Goal: Task Accomplishment & Management: Complete application form

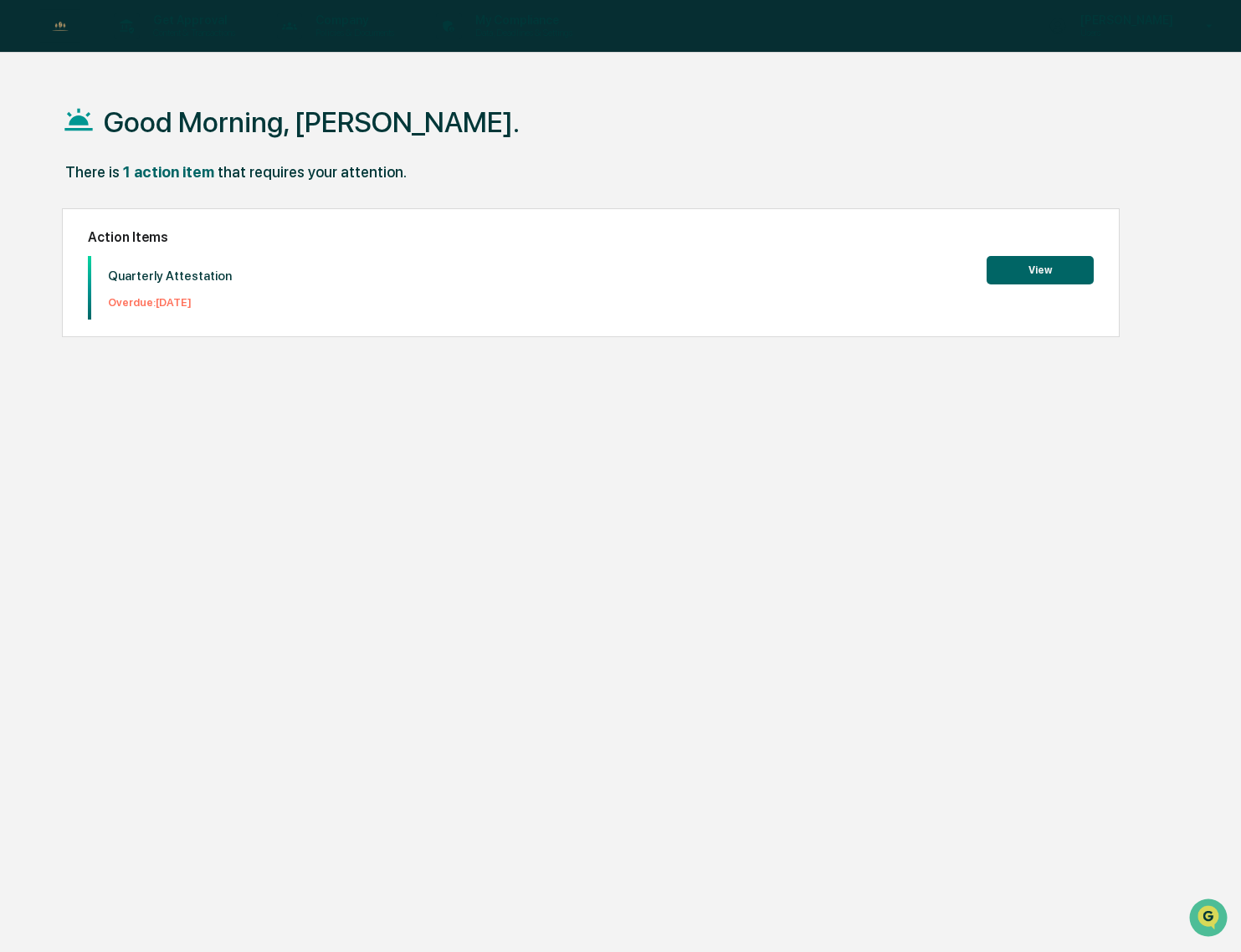
click at [1021, 267] on button "View" at bounding box center [1040, 271] width 107 height 29
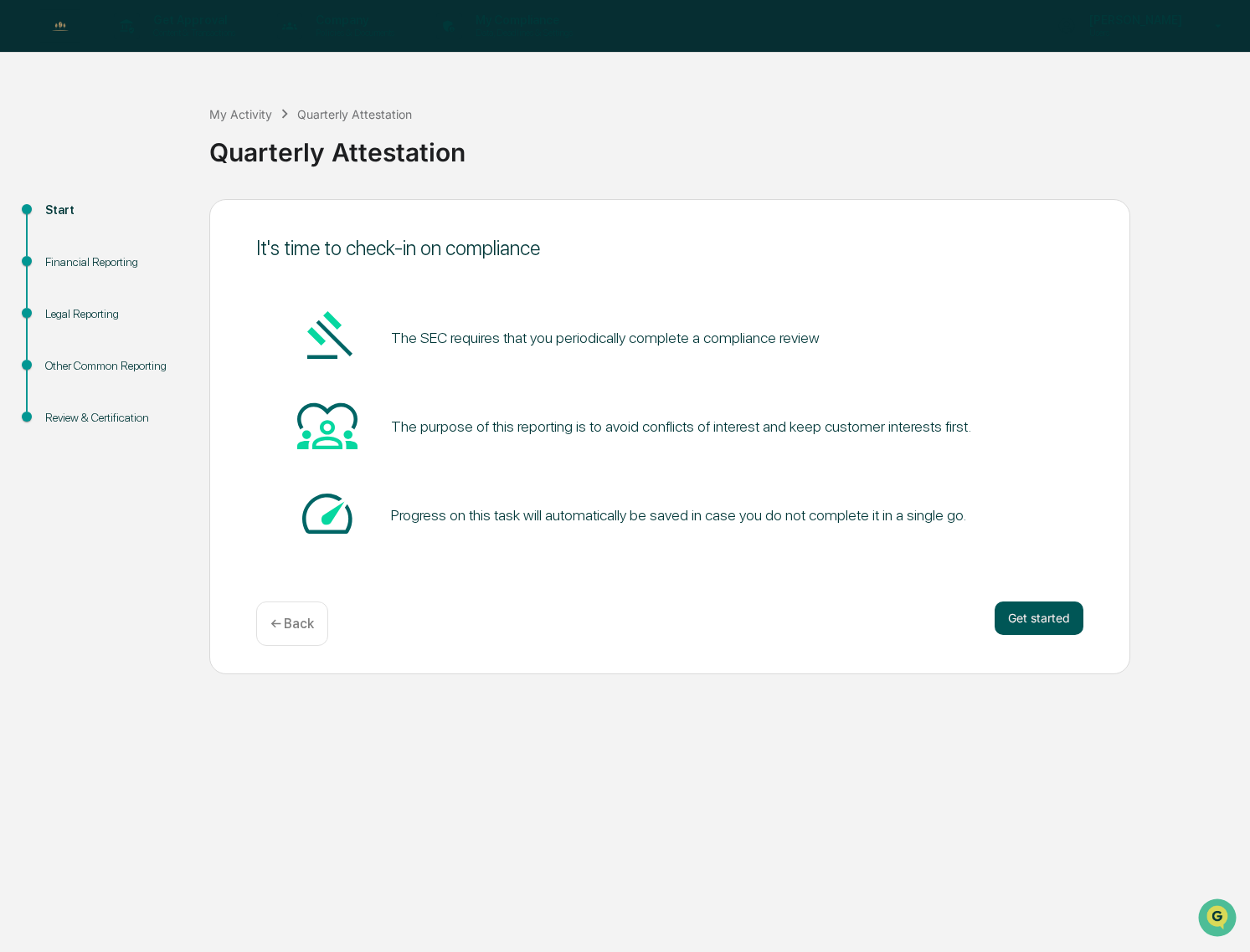
click at [1045, 613] on button "Get started" at bounding box center [1039, 618] width 89 height 34
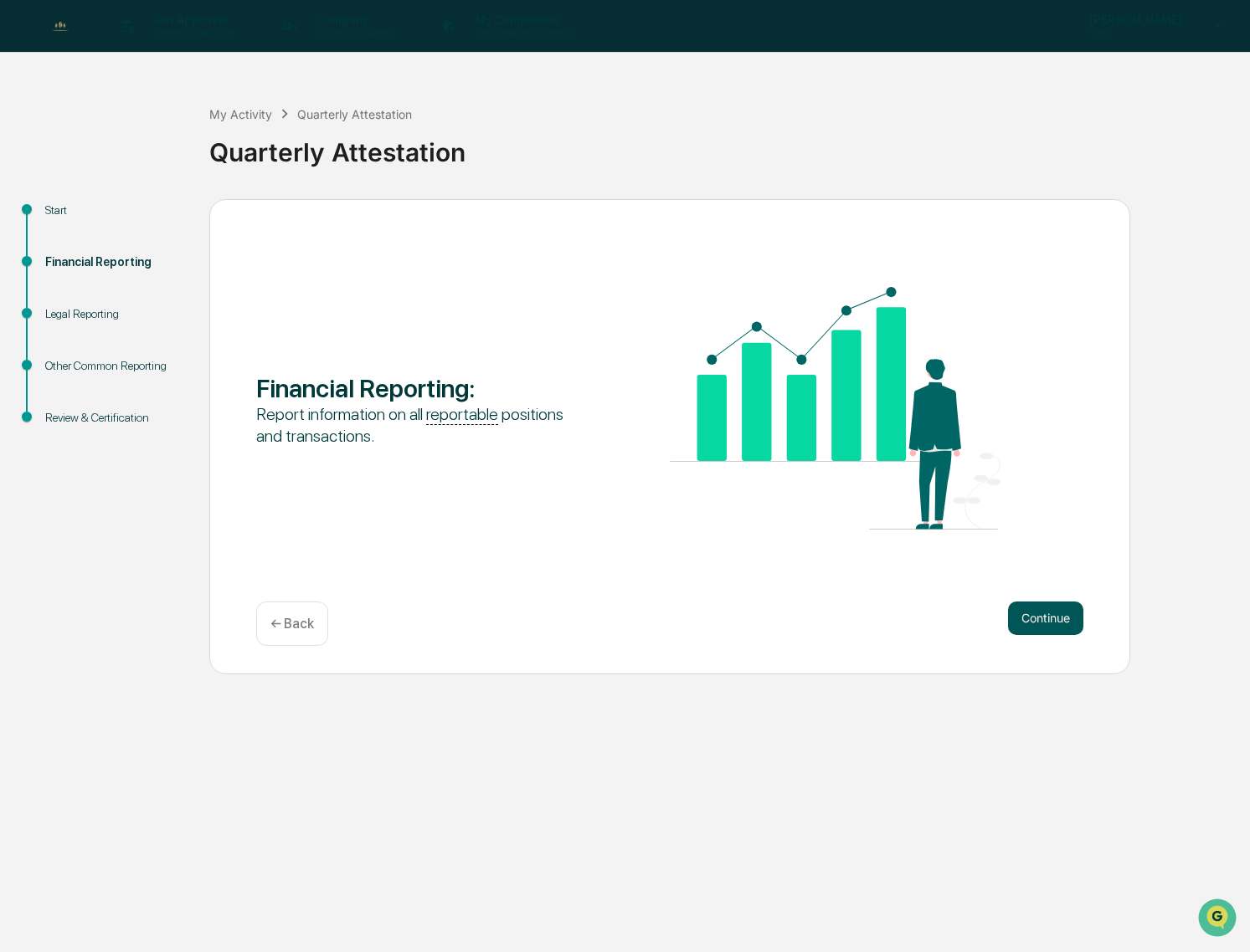
click at [1039, 616] on button "Continue" at bounding box center [1046, 618] width 75 height 34
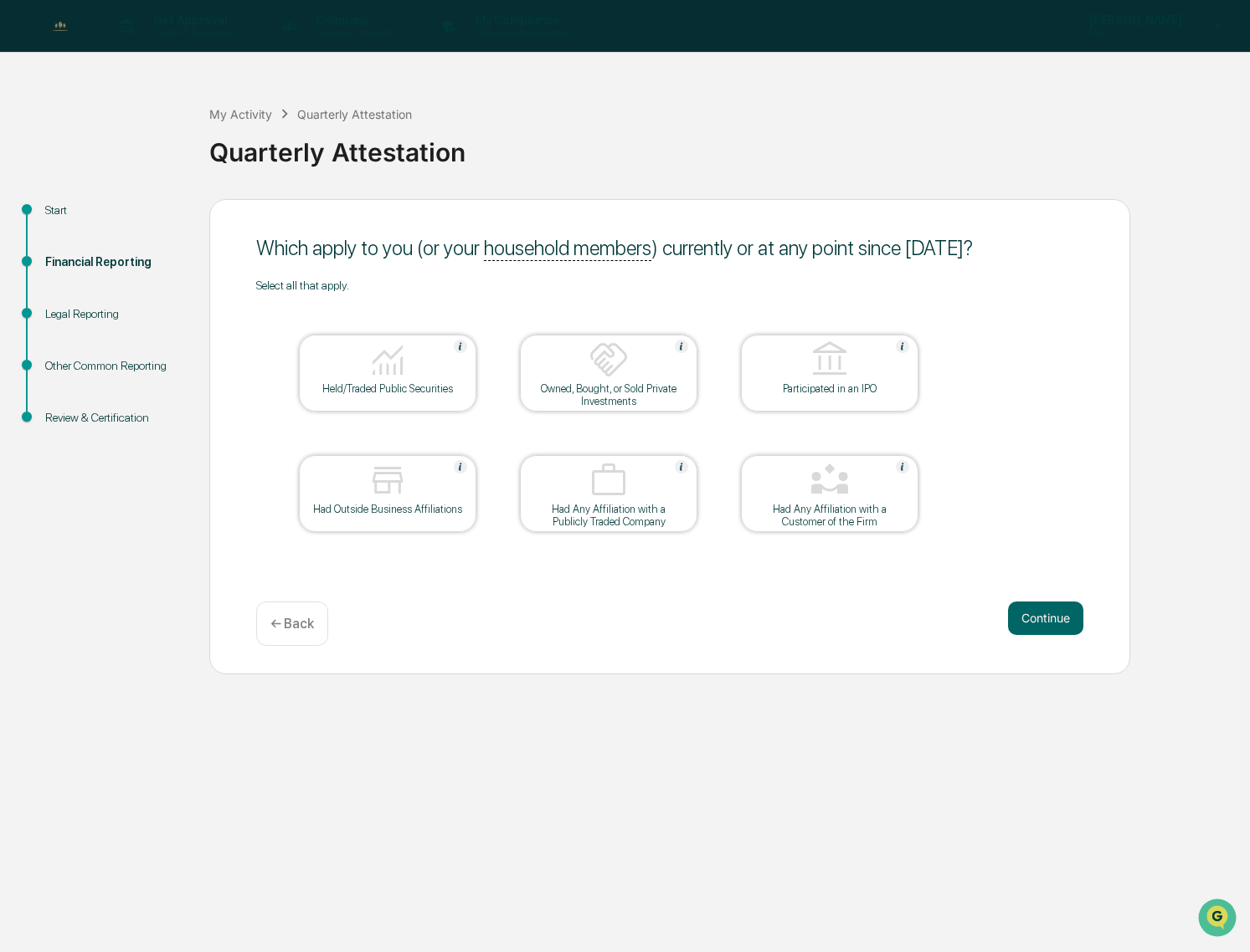
click at [390, 391] on div "Held/Traded Public Securities" at bounding box center [387, 388] width 150 height 13
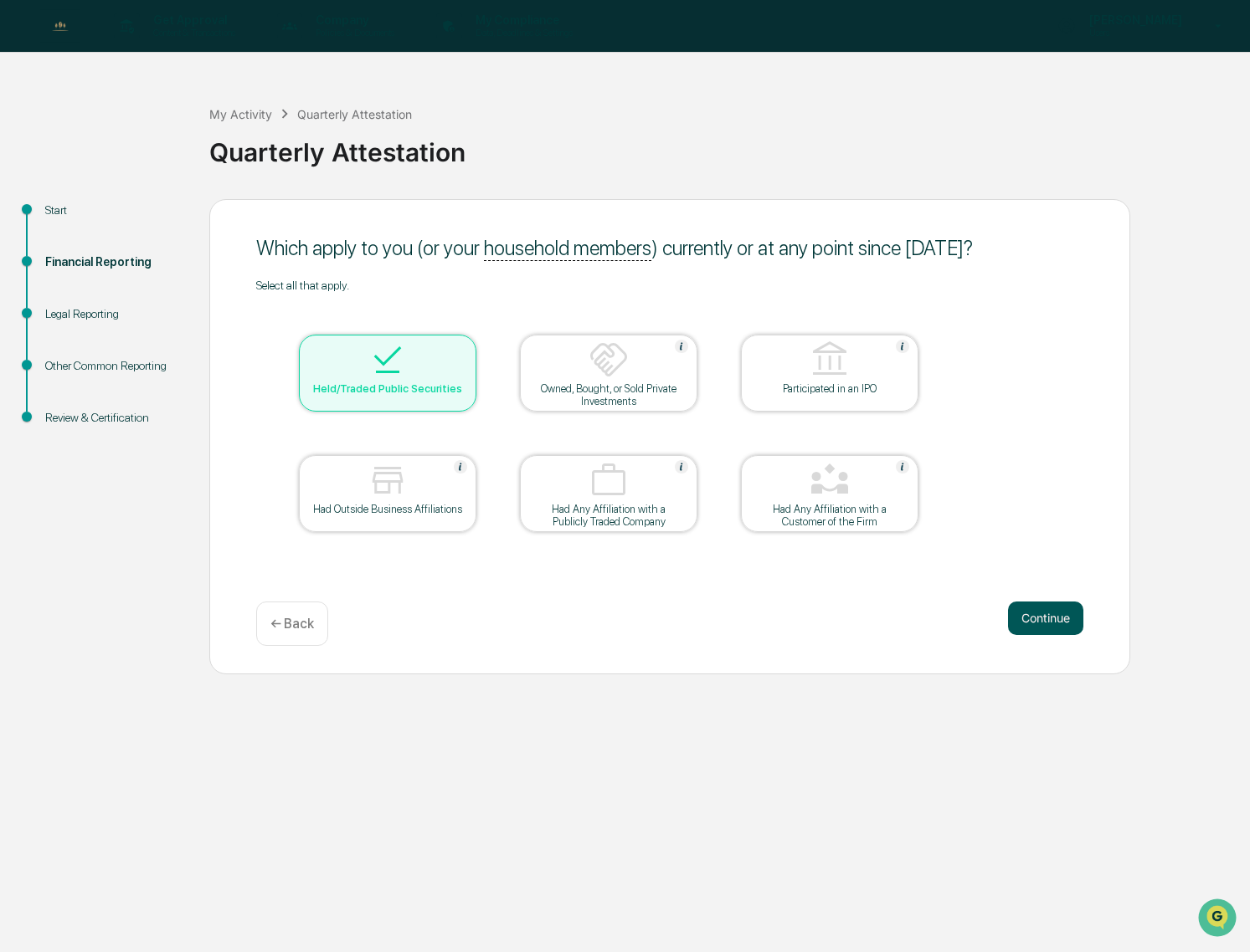
click at [1049, 617] on button "Continue" at bounding box center [1046, 618] width 75 height 34
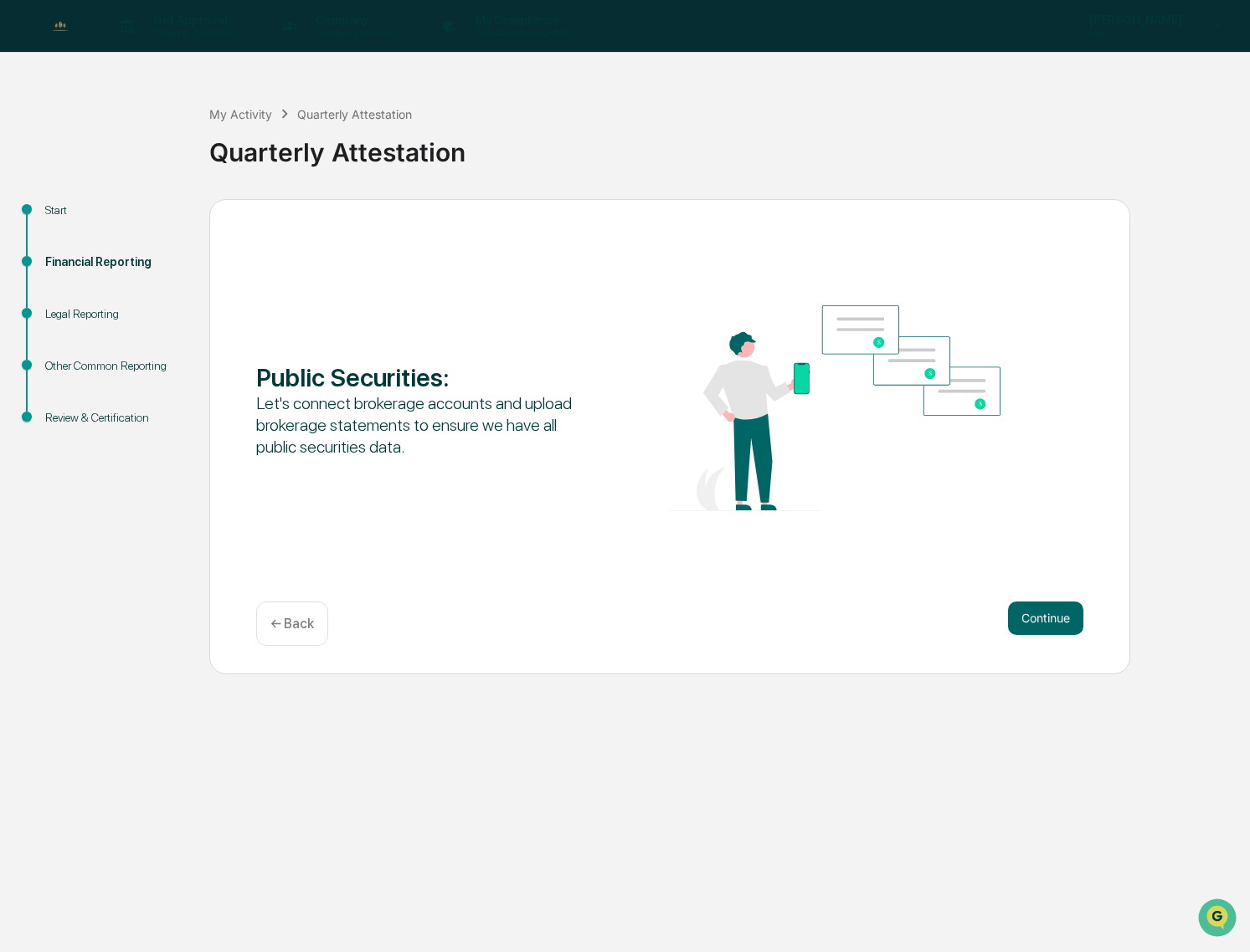
click at [1049, 617] on button "Continue" at bounding box center [1046, 618] width 75 height 34
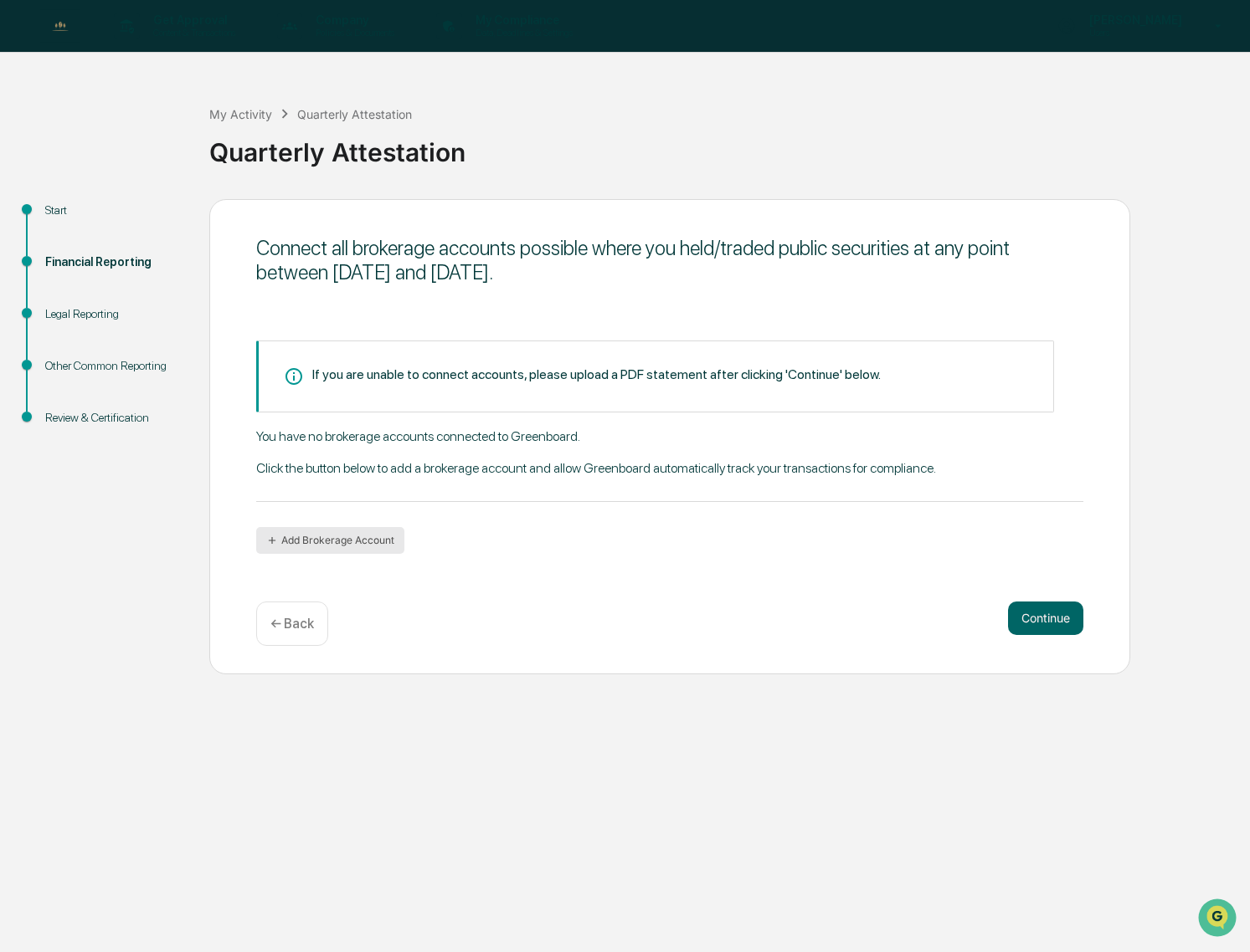
click at [358, 541] on button "Add Brokerage Account" at bounding box center [331, 541] width 148 height 27
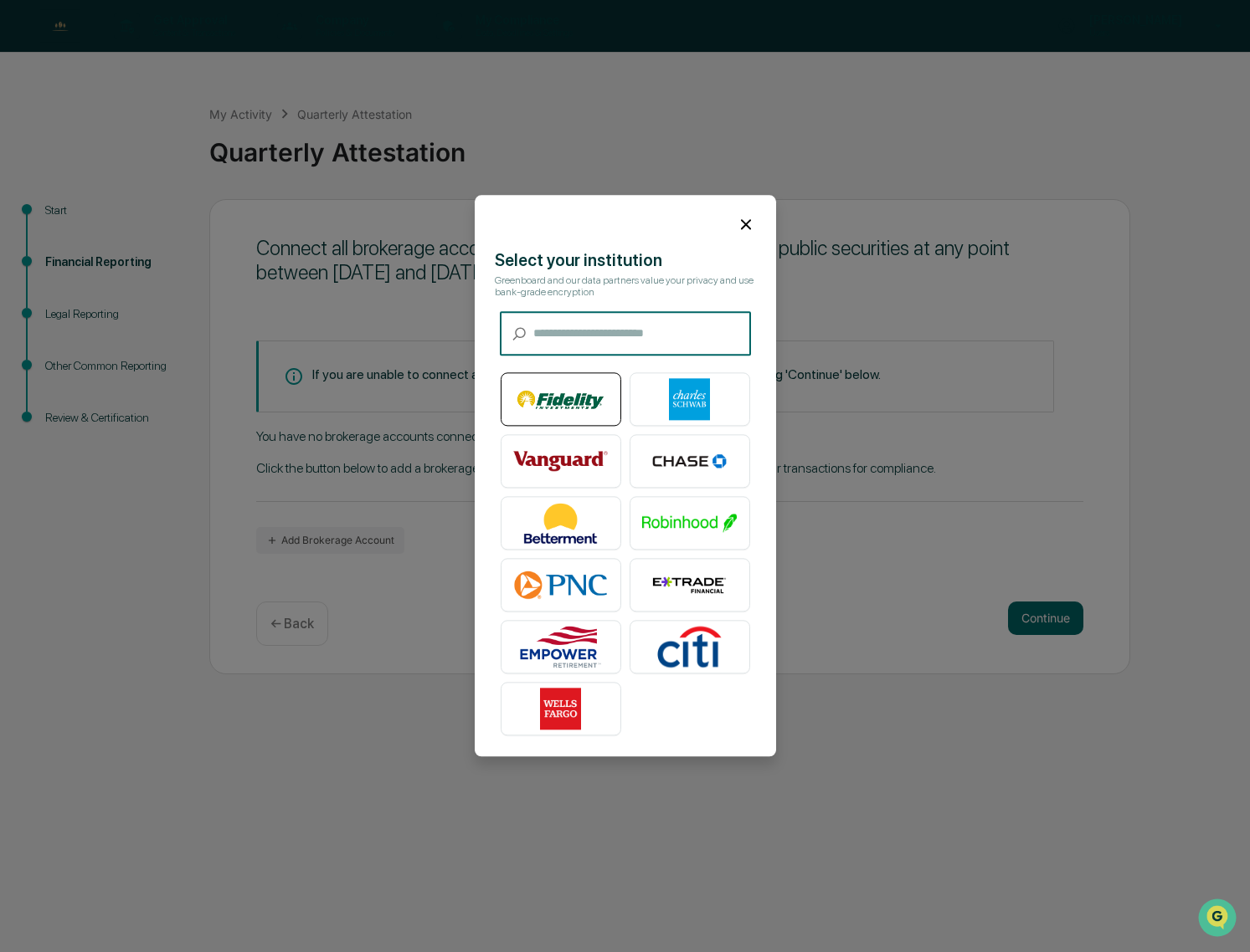
click at [572, 403] on img at bounding box center [560, 399] width 95 height 41
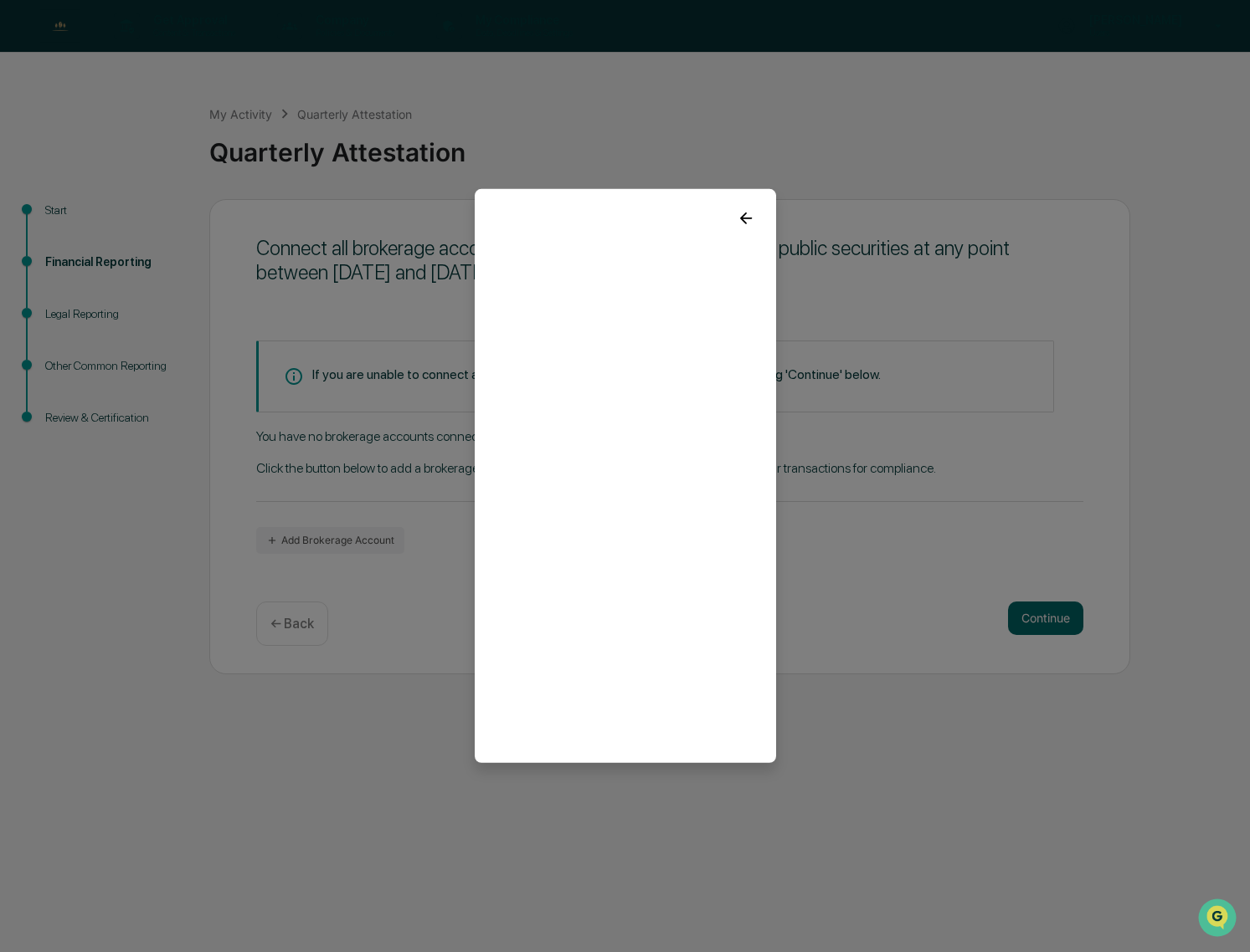
click at [629, 210] on div at bounding box center [625, 211] width 302 height 45
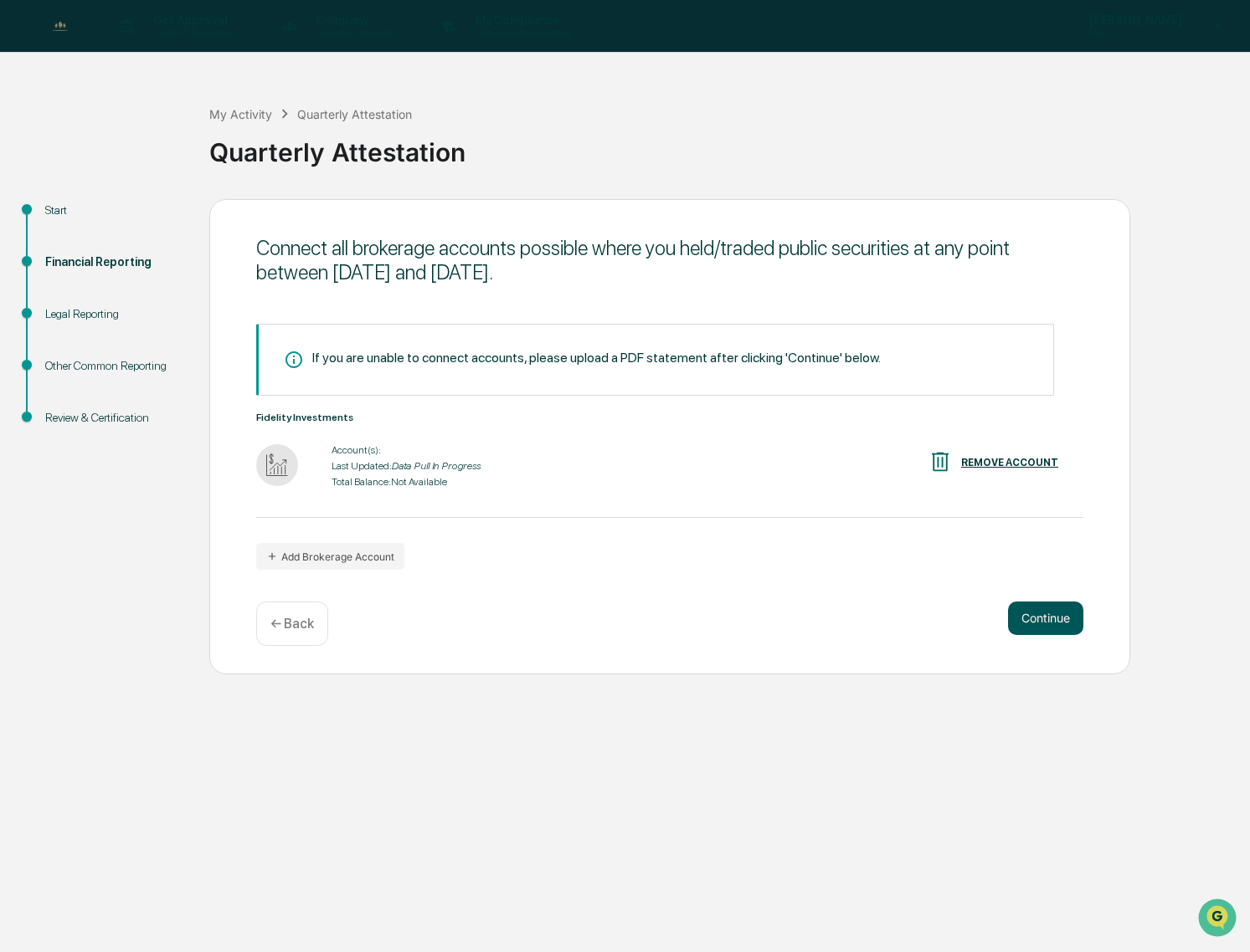
click at [1049, 613] on button "Continue" at bounding box center [1046, 618] width 75 height 34
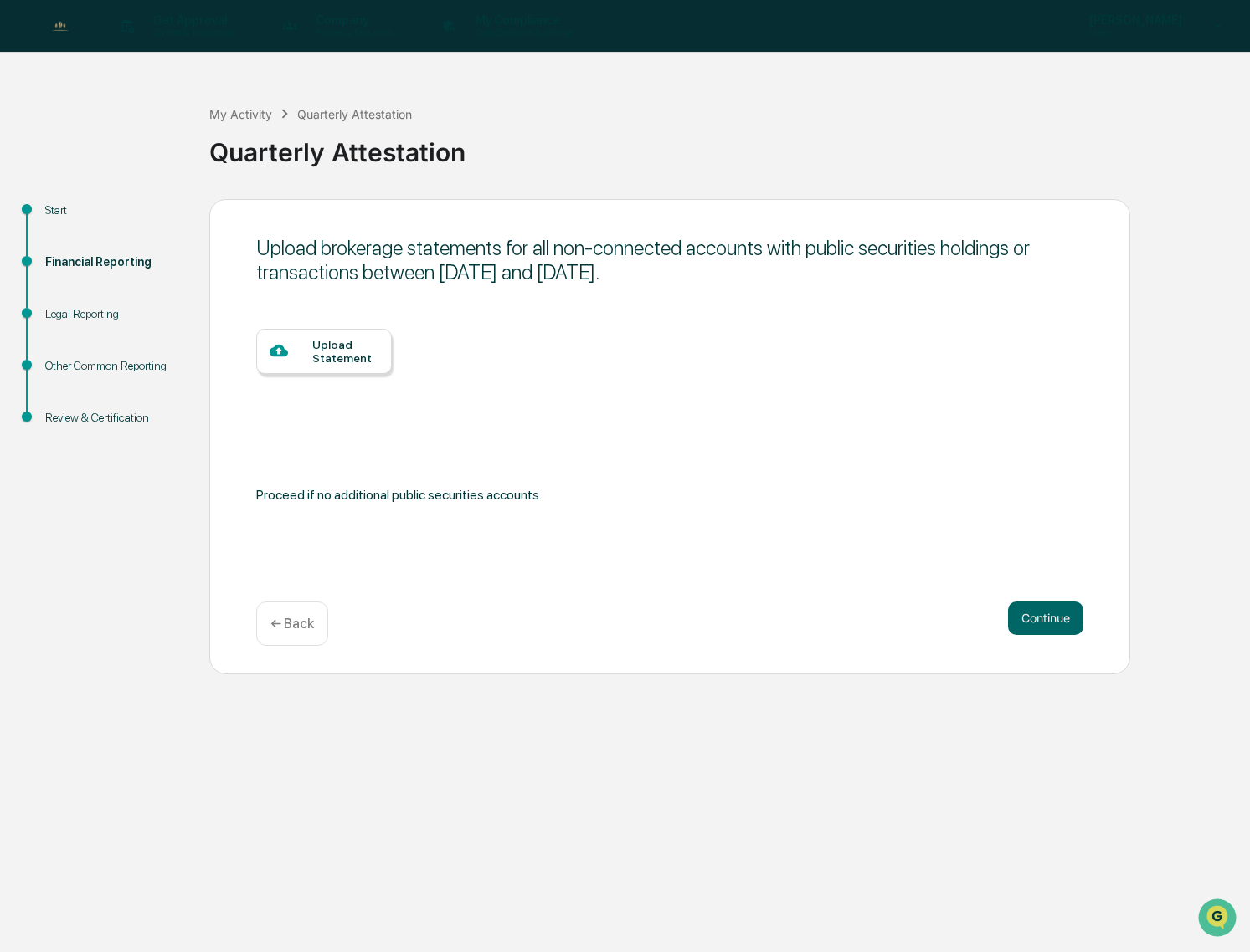
click at [326, 356] on div "Upload Statement" at bounding box center [345, 352] width 66 height 27
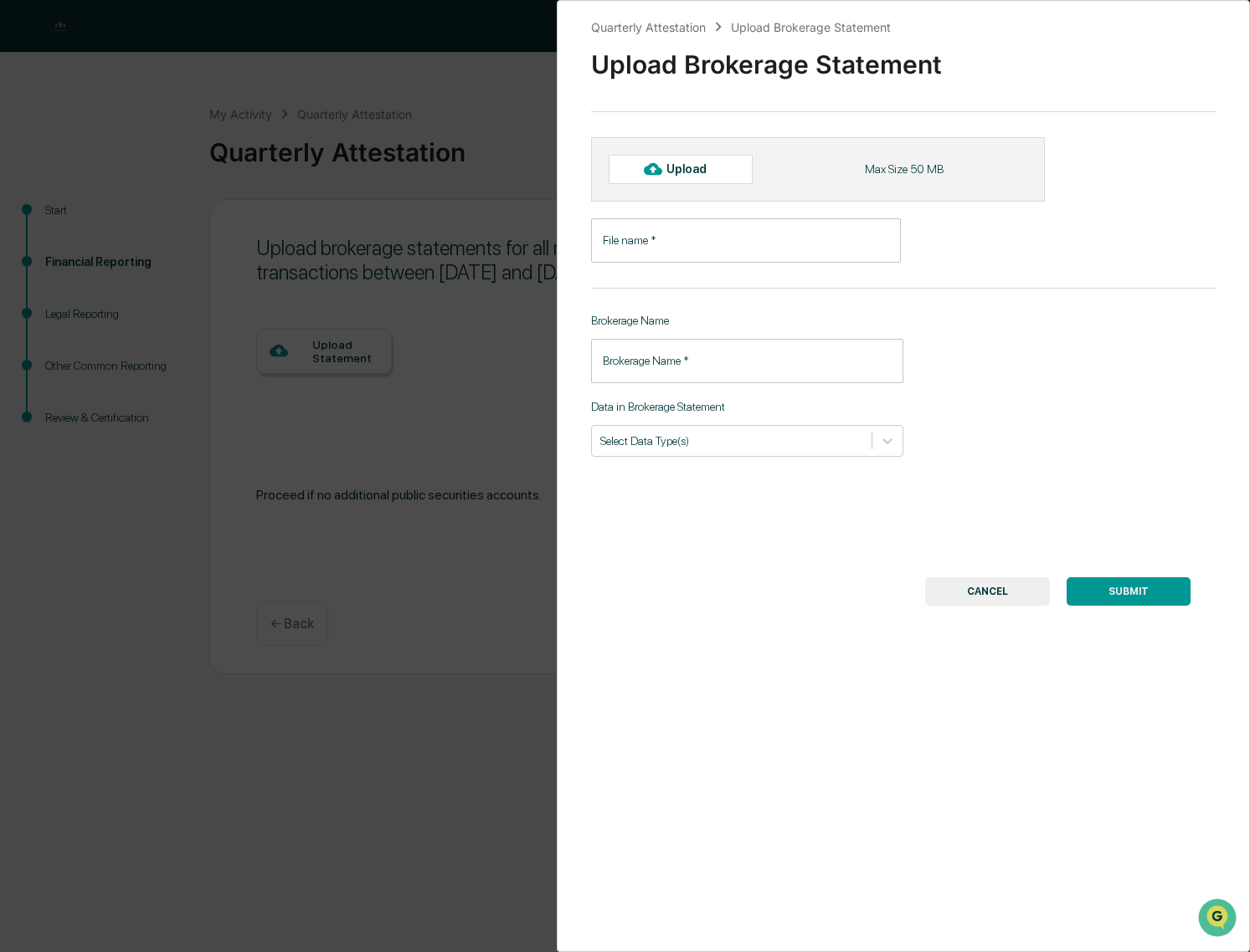
click at [984, 587] on button "CANCEL" at bounding box center [987, 592] width 124 height 29
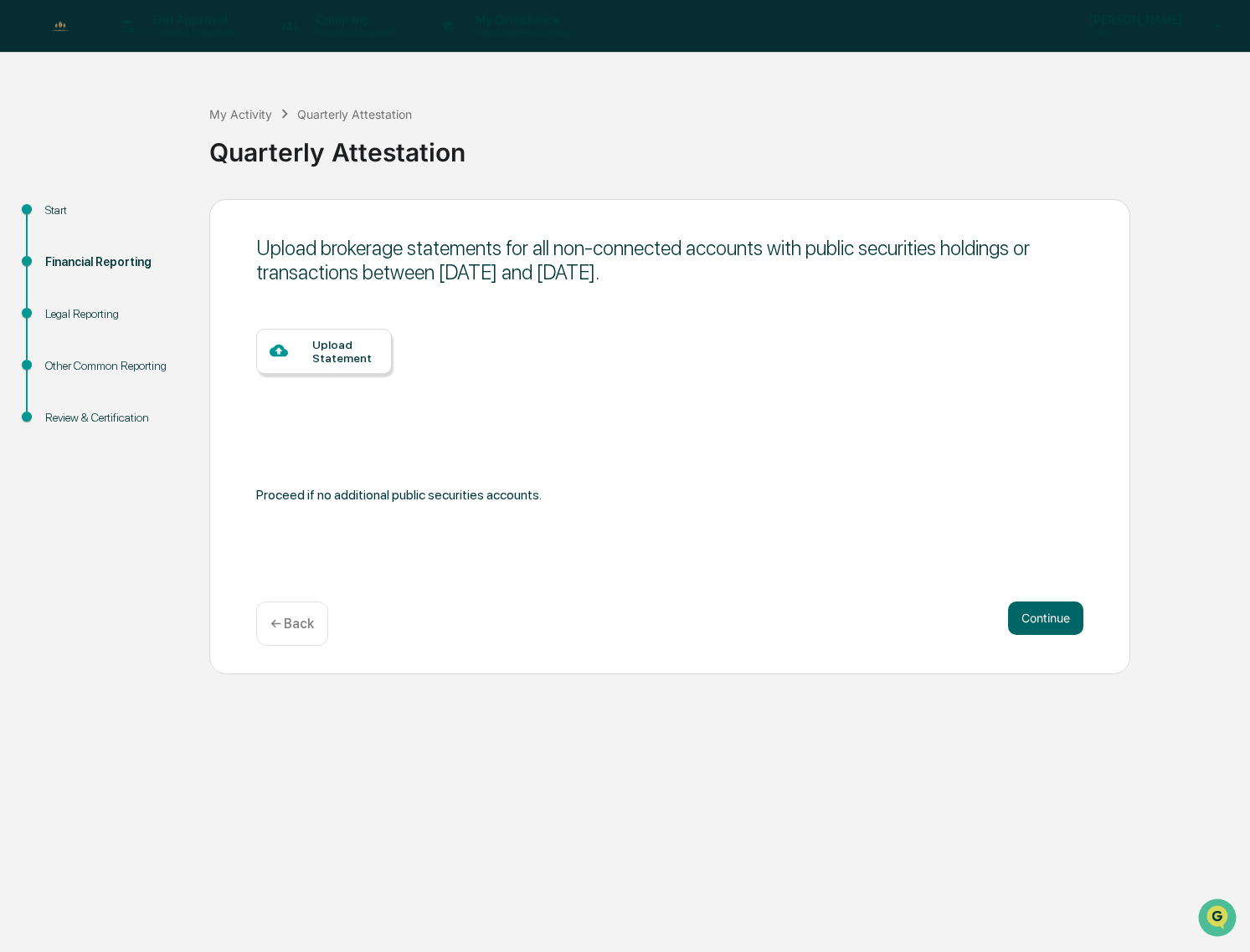
click at [318, 346] on div "Upload Statement" at bounding box center [345, 352] width 66 height 27
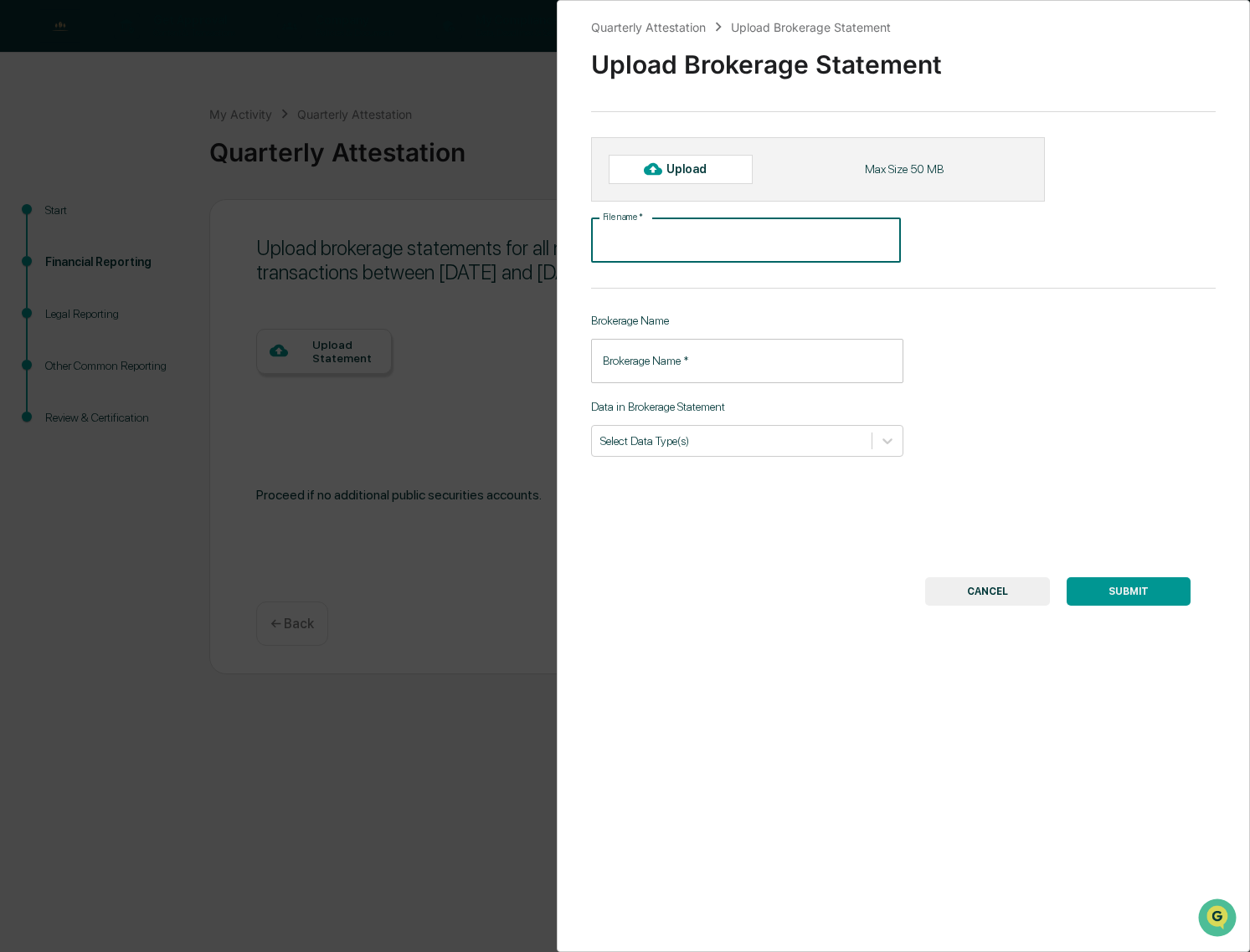
click at [693, 239] on input "File name   *" at bounding box center [745, 241] width 309 height 44
click at [1077, 383] on div "Quarterly Attestation Upload Brokerage Statement Upload Brokerage Statement Upl…" at bounding box center [904, 476] width 694 height 952
click at [689, 245] on input "File name   *" at bounding box center [745, 241] width 309 height 44
paste input "**********"
type input "**********"
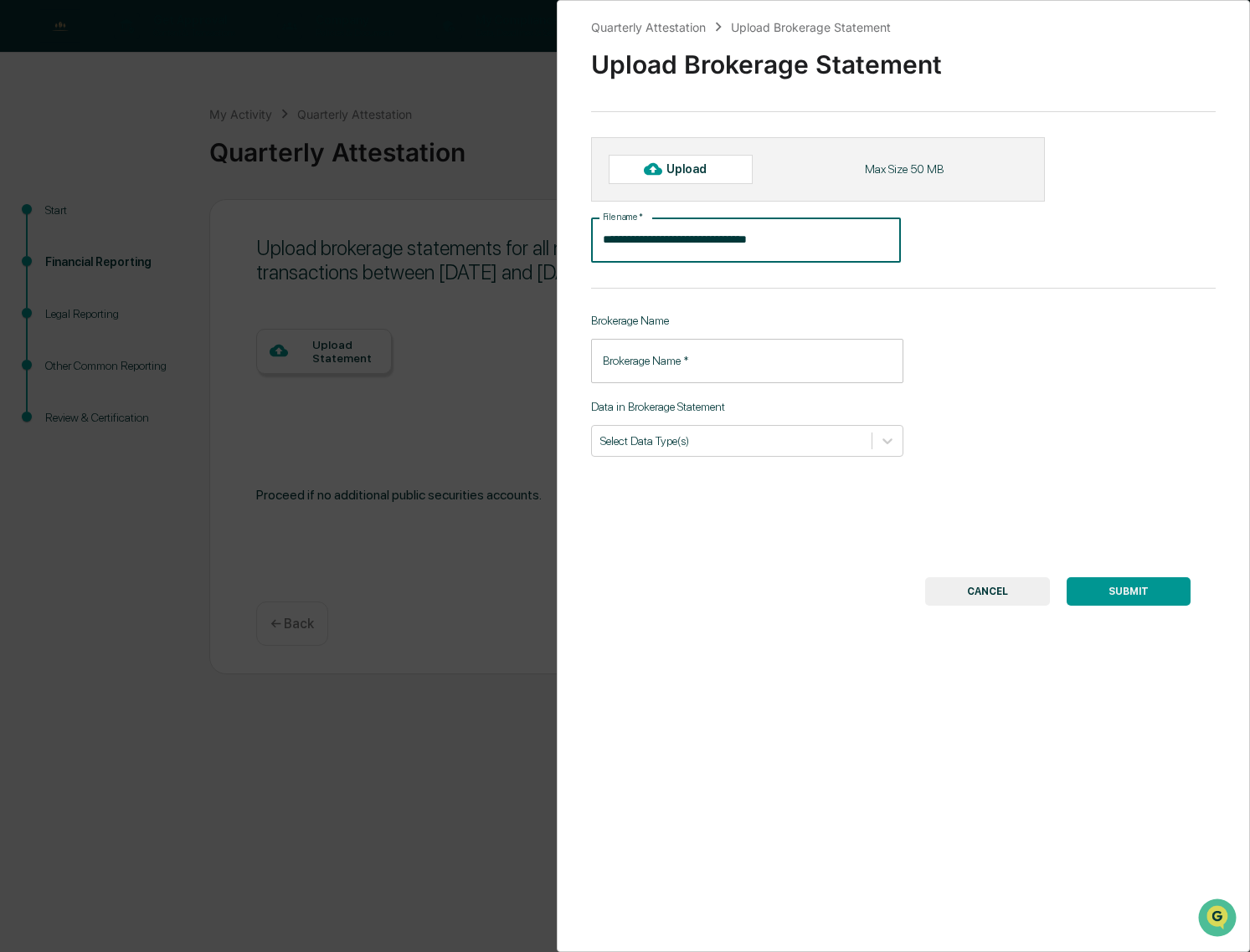
click at [677, 365] on input "Brokerage Name   *" at bounding box center [747, 361] width 312 height 44
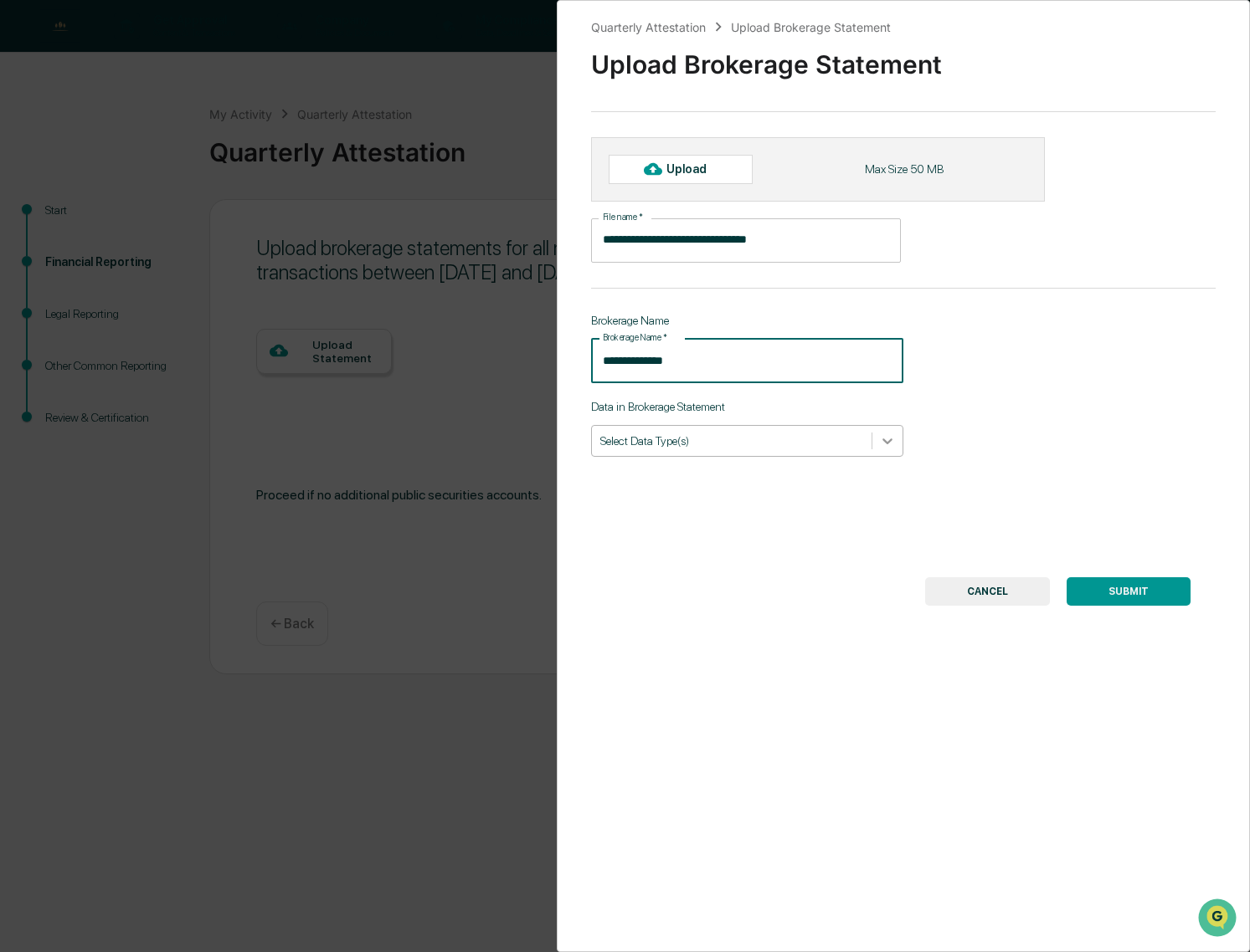
type input "**********"
click at [886, 439] on icon at bounding box center [887, 441] width 10 height 6
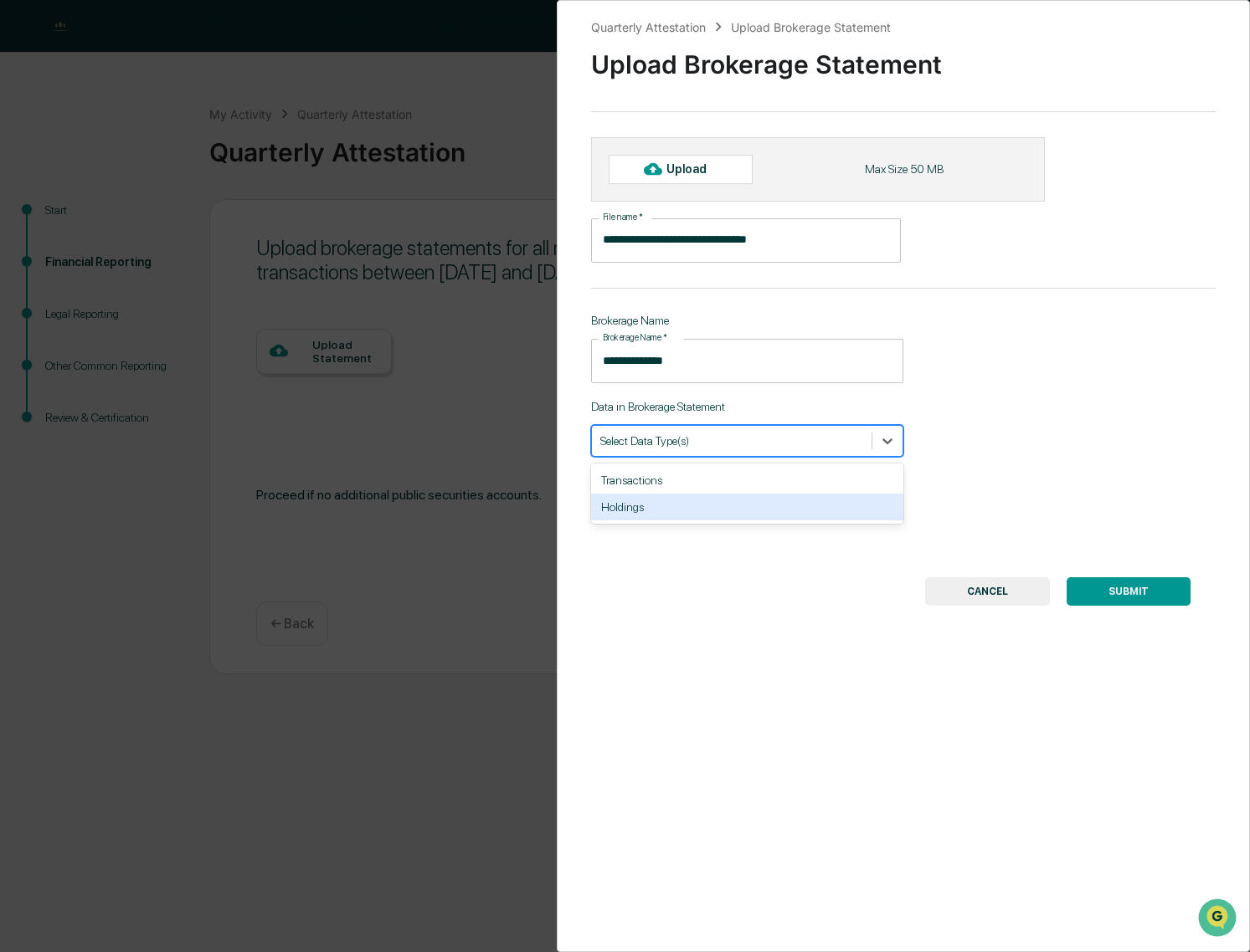
click at [709, 512] on div "Holdings" at bounding box center [747, 507] width 312 height 27
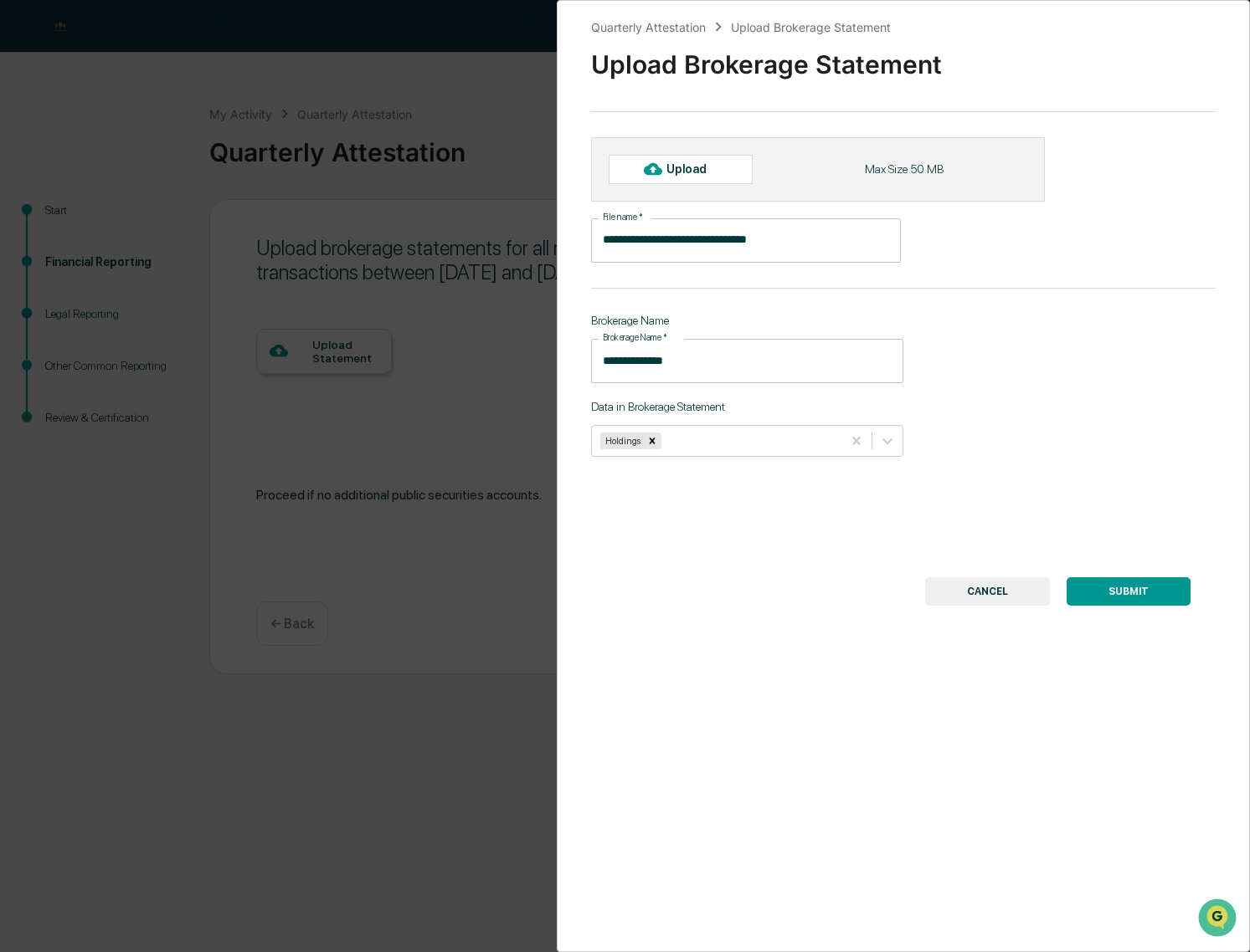
click at [1114, 587] on button "SUBMIT" at bounding box center [1128, 592] width 124 height 29
click at [680, 169] on div "Upload" at bounding box center [693, 169] width 54 height 13
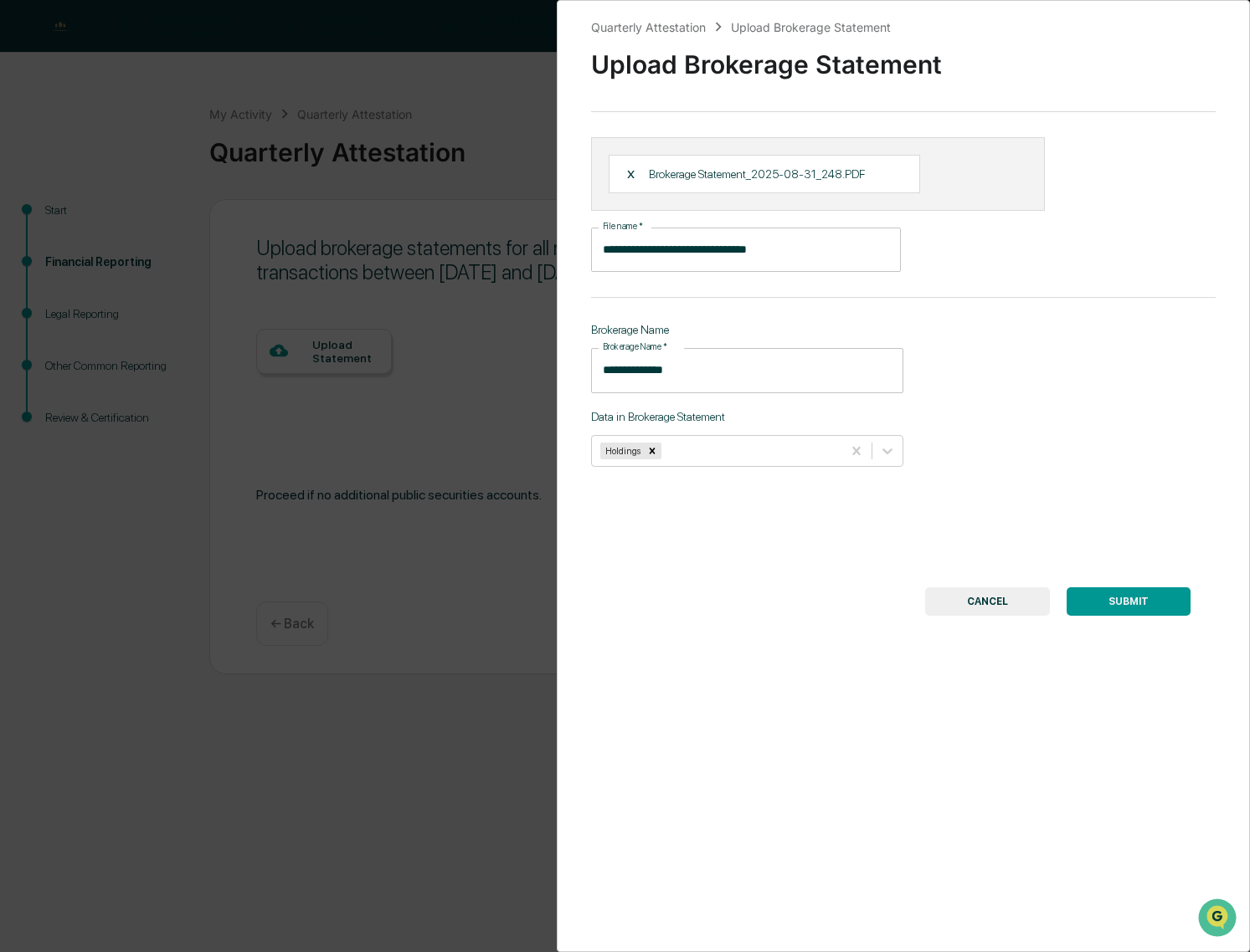
click at [1133, 599] on button "SUBMIT" at bounding box center [1128, 602] width 124 height 29
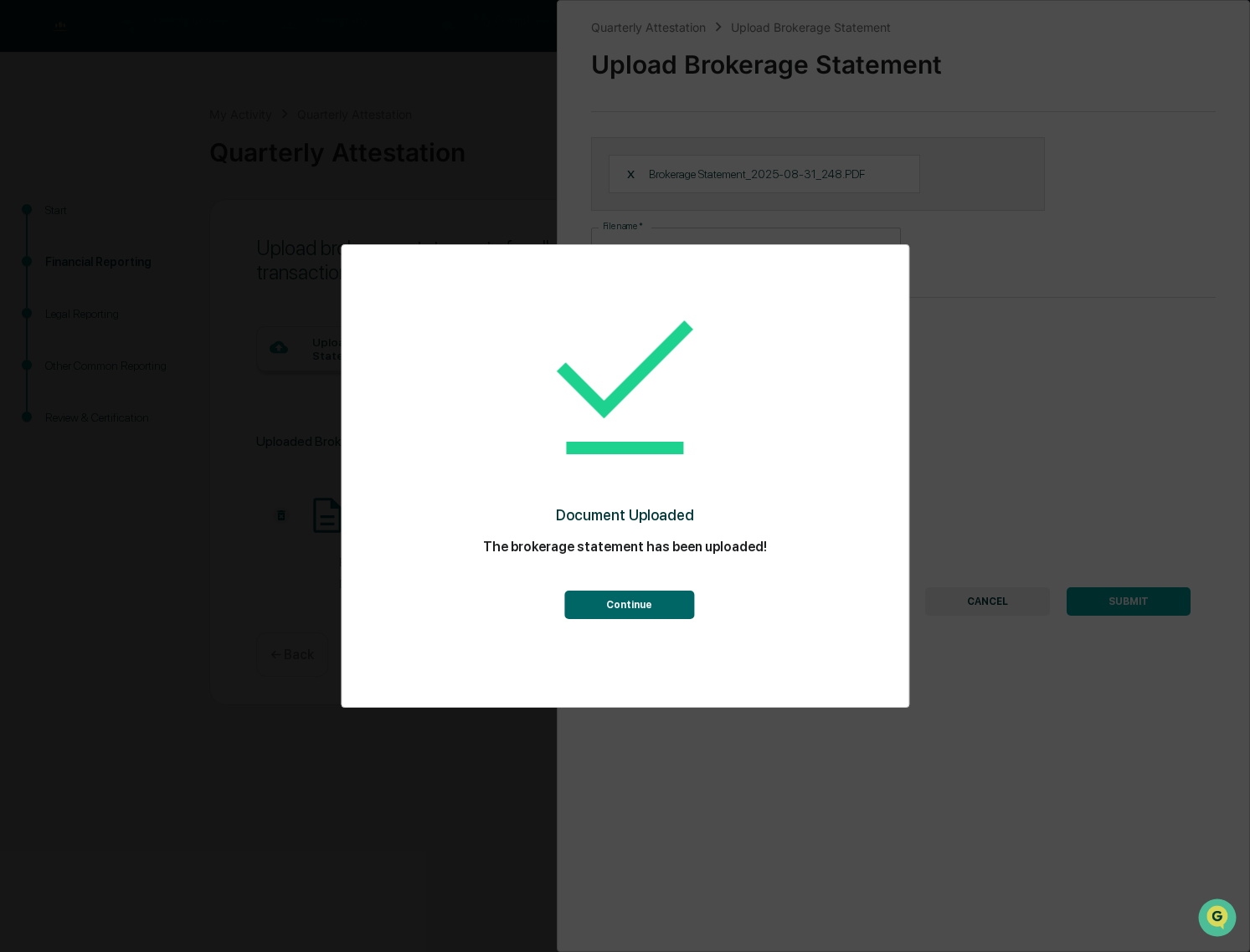
click at [628, 598] on button "Continue" at bounding box center [628, 605] width 130 height 29
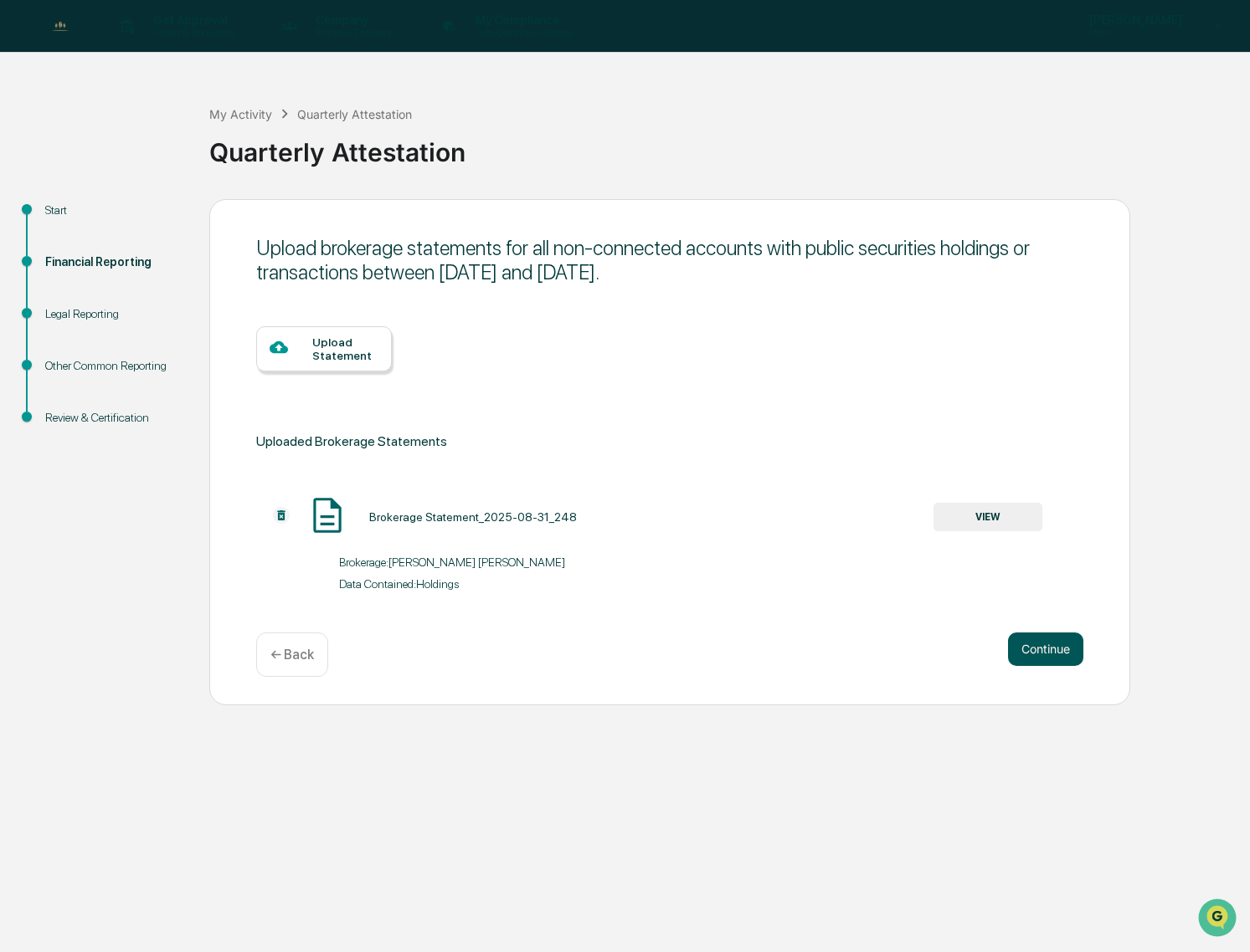
click at [1049, 639] on button "Continue" at bounding box center [1046, 649] width 75 height 34
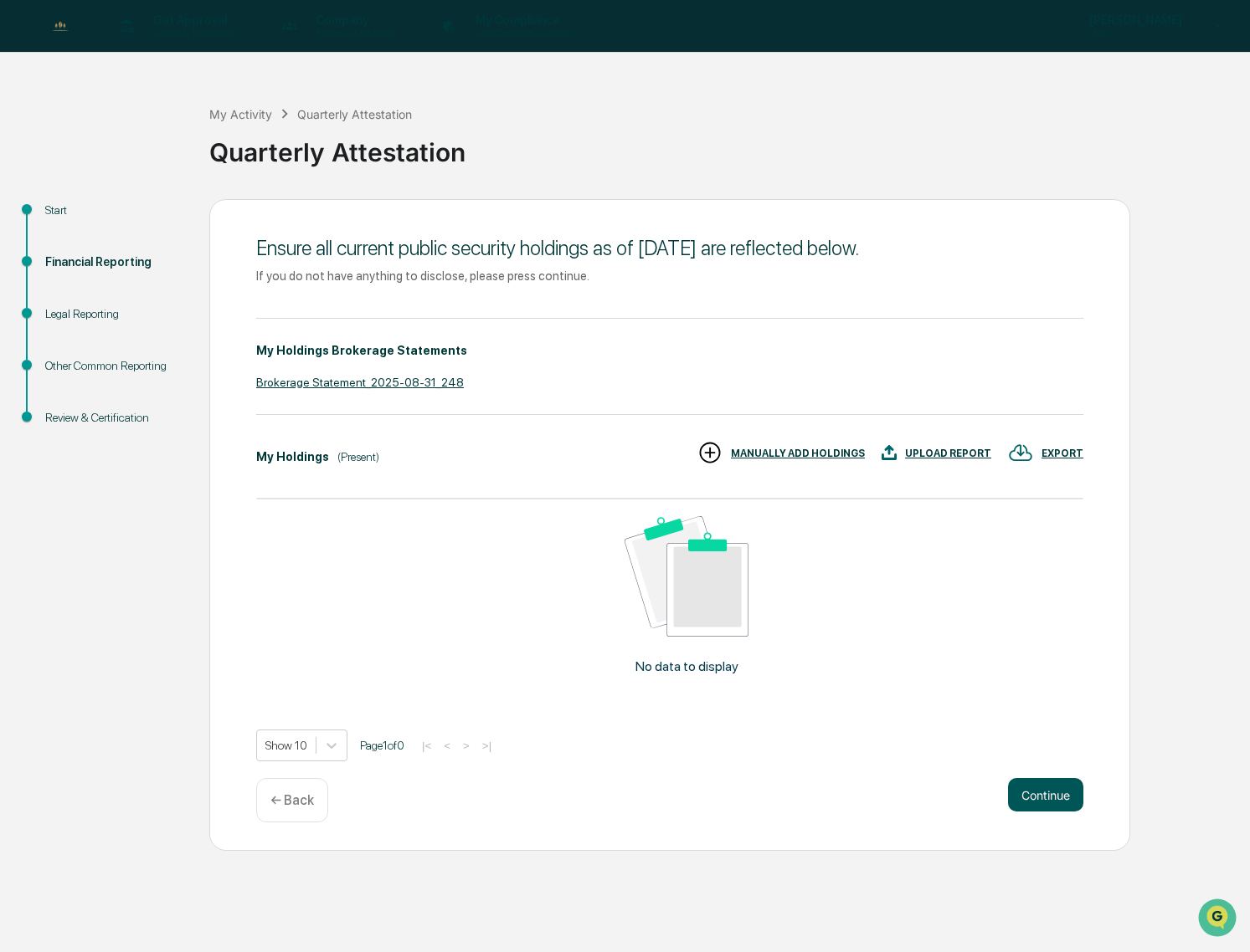
click at [1050, 792] on button "Continue" at bounding box center [1046, 795] width 75 height 34
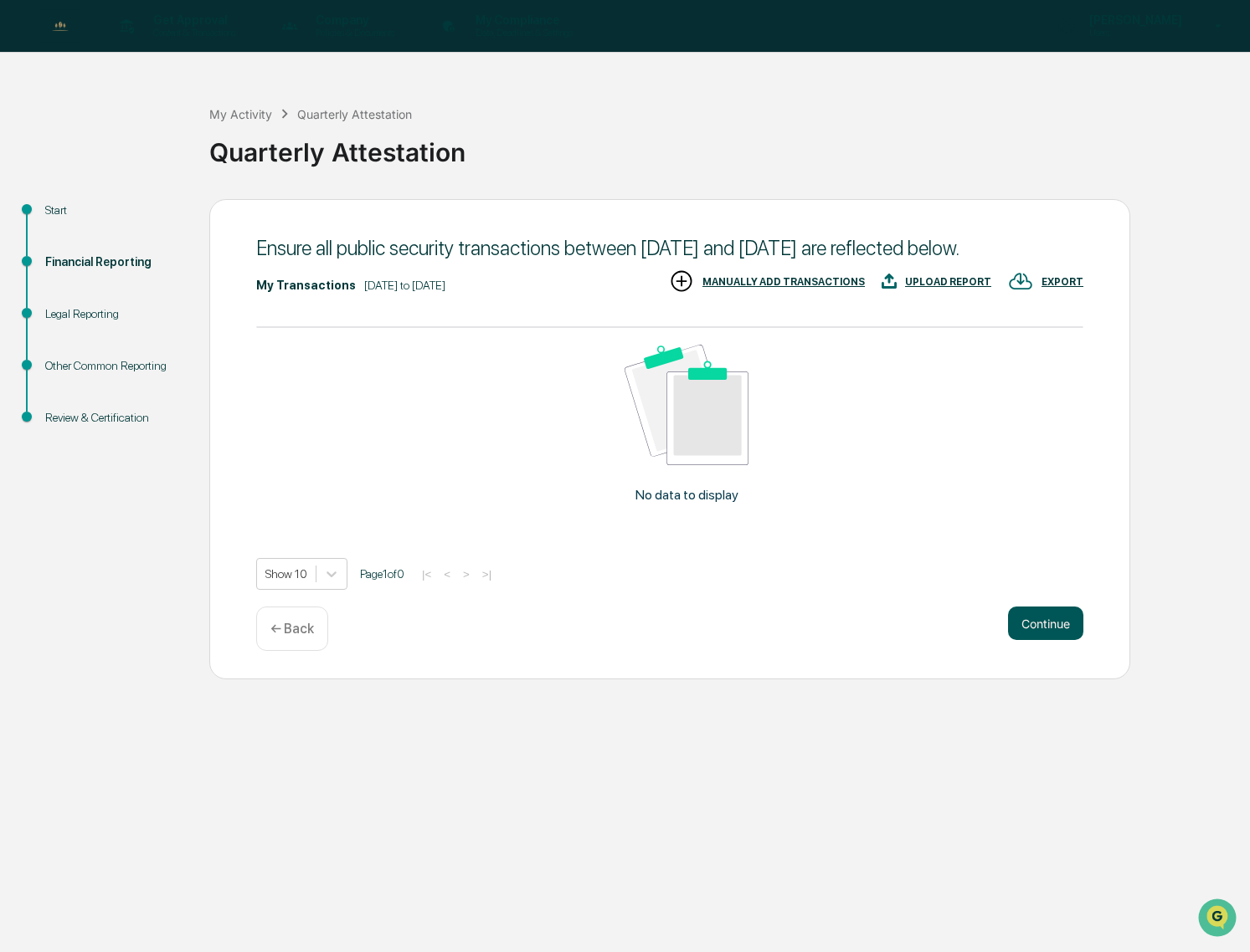
click at [1045, 640] on button "Continue" at bounding box center [1046, 623] width 75 height 34
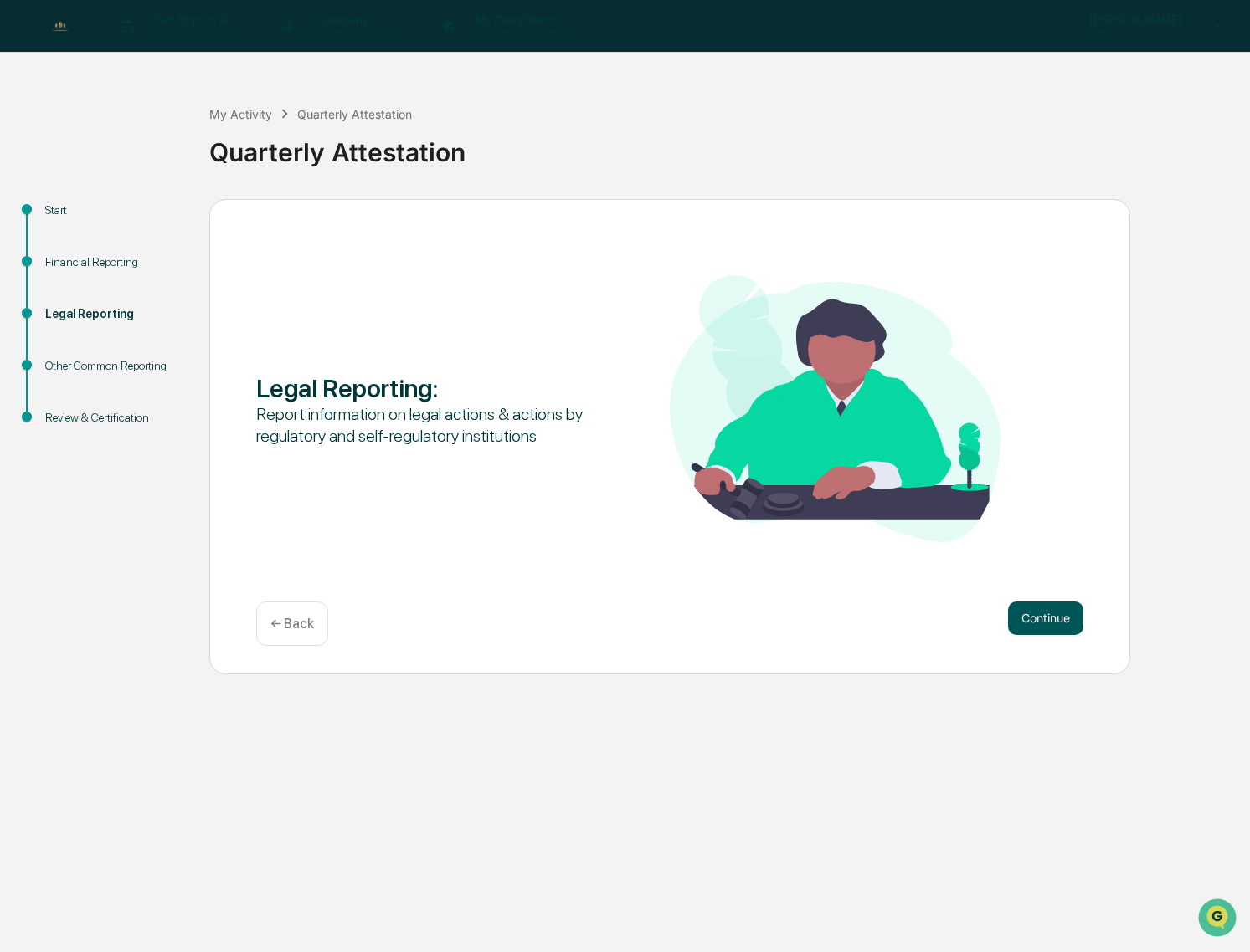
click at [1054, 610] on button "Continue" at bounding box center [1046, 618] width 75 height 34
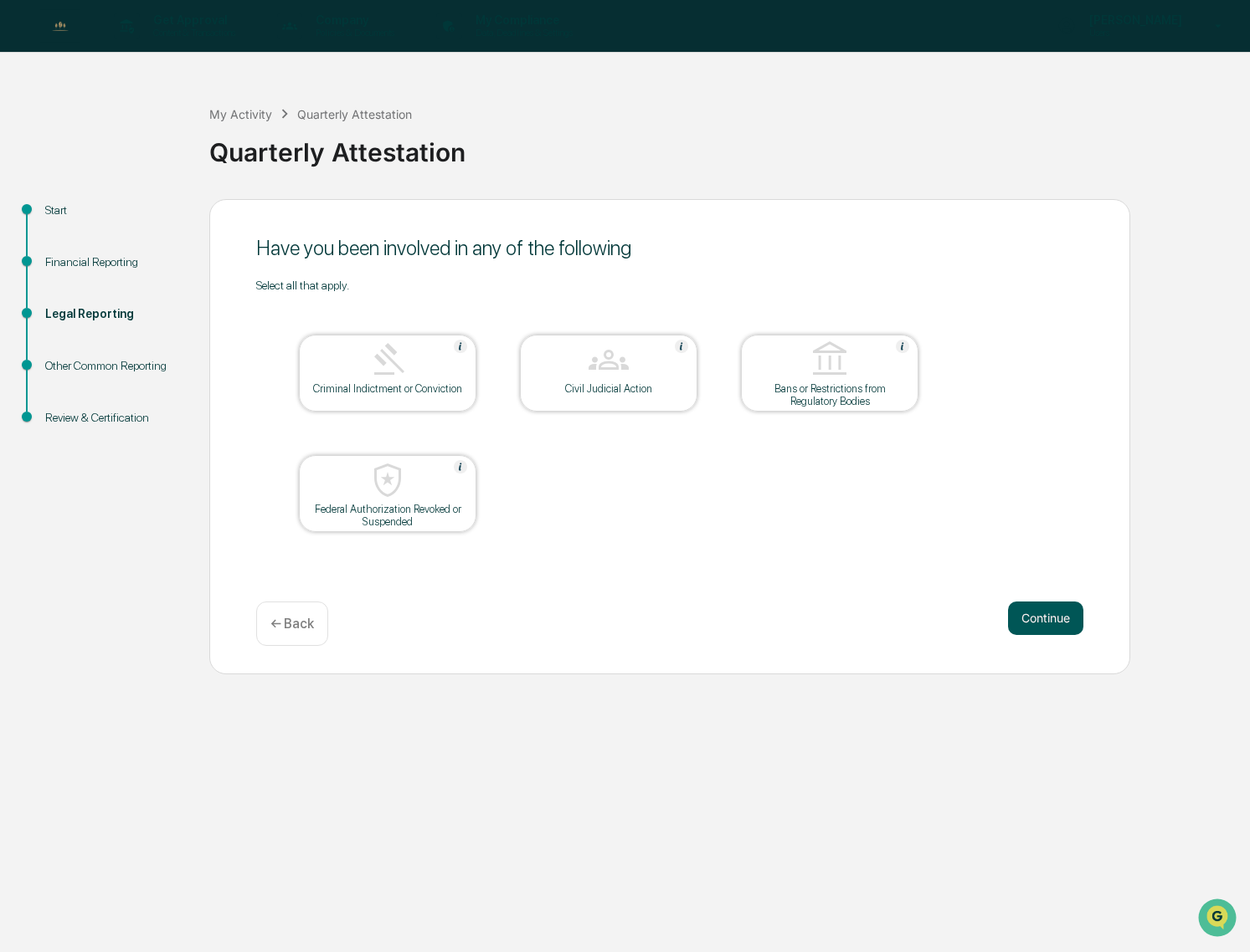
click at [1025, 622] on button "Continue" at bounding box center [1046, 618] width 75 height 34
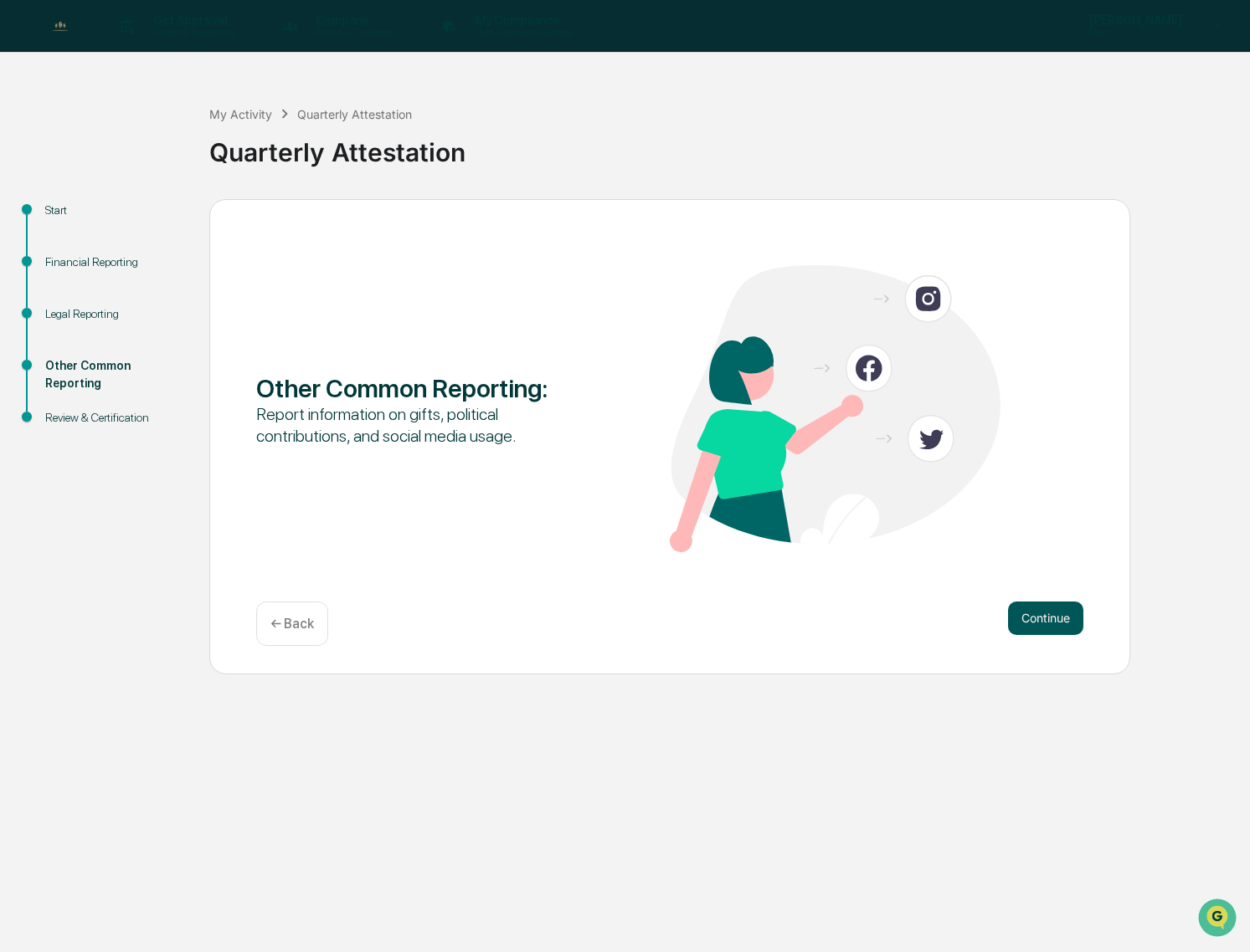
click at [1025, 617] on button "Continue" at bounding box center [1046, 618] width 75 height 34
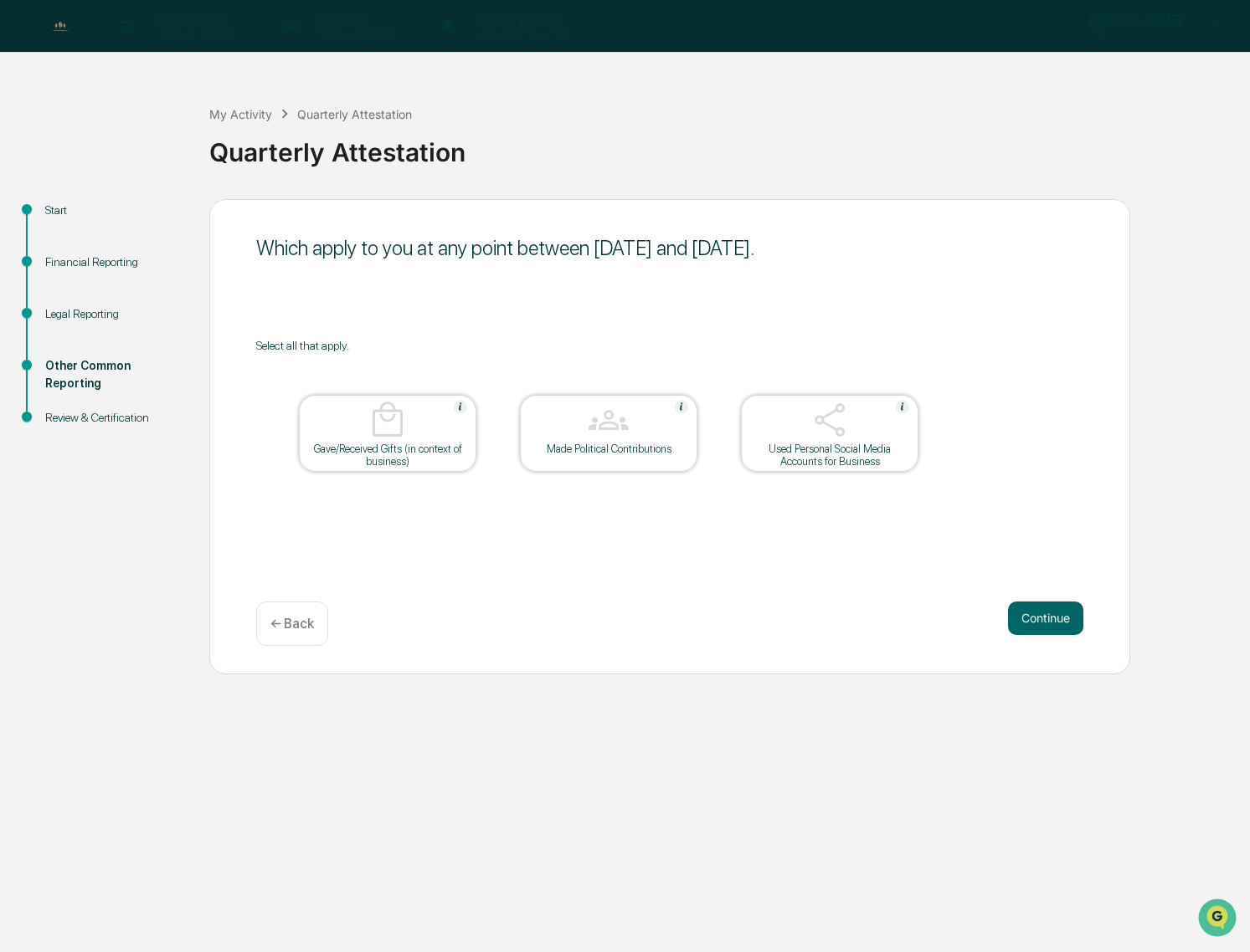
click at [1027, 617] on button "Continue" at bounding box center [1046, 618] width 75 height 34
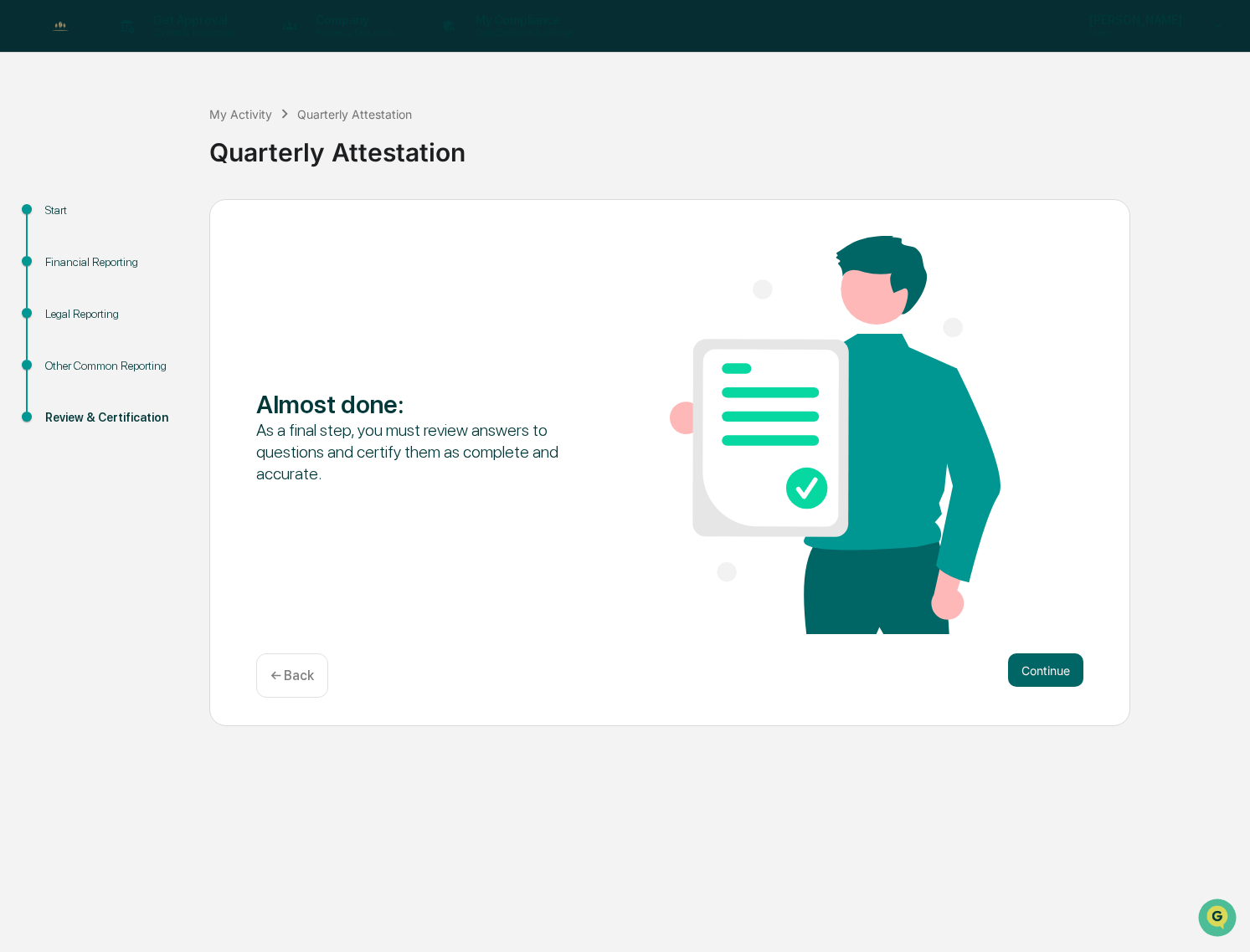
click at [1027, 617] on div "Almost done : As a final step, you must review answers to questions and certify…" at bounding box center [670, 436] width 827 height 402
click at [1038, 657] on button "Continue" at bounding box center [1046, 670] width 75 height 34
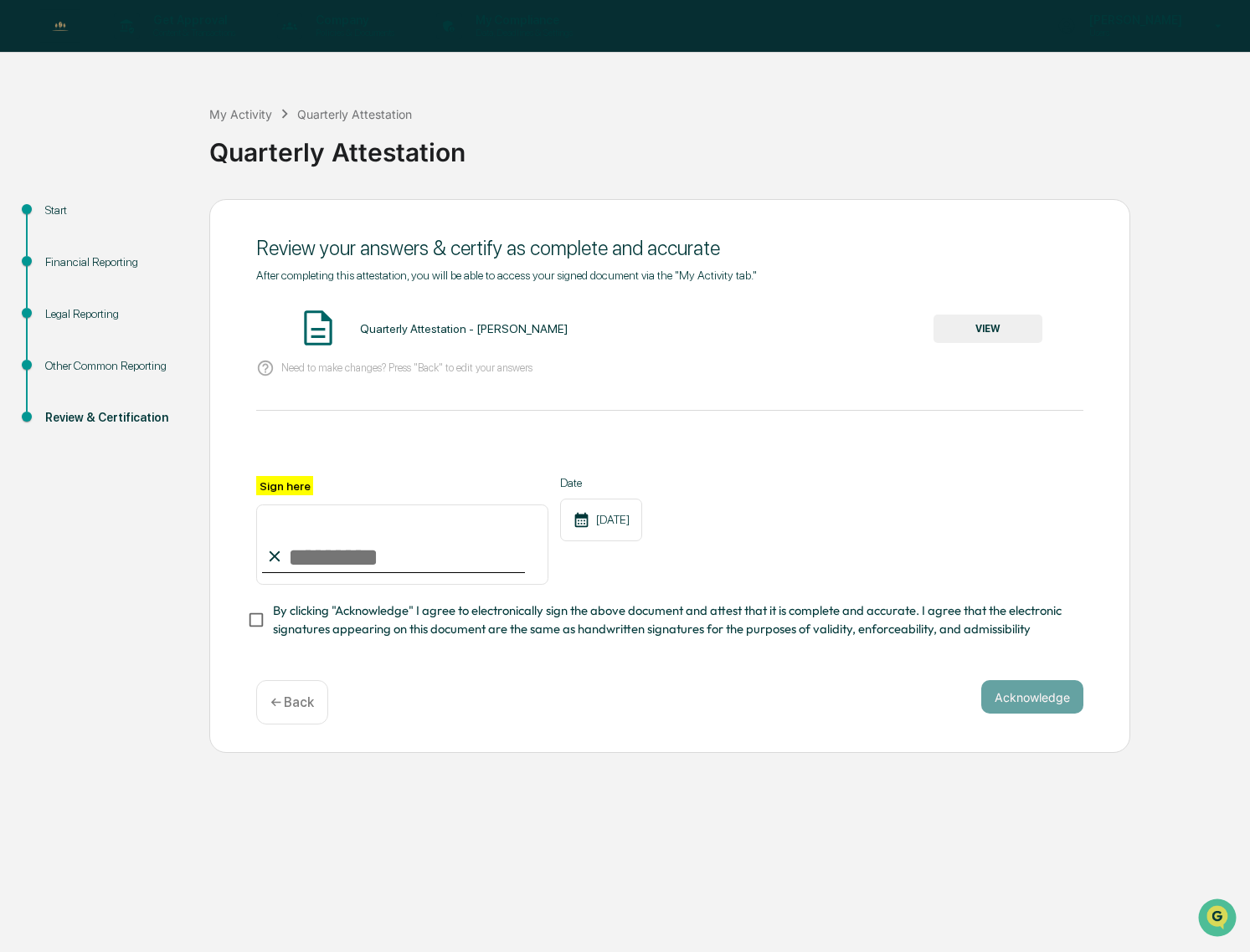
click at [423, 330] on div "Quarterly Attestation - [PERSON_NAME]" at bounding box center [463, 329] width 207 height 13
click at [391, 554] on input "Sign here" at bounding box center [402, 544] width 292 height 80
type input "**********"
click at [1051, 703] on button "Acknowledge" at bounding box center [1032, 697] width 102 height 34
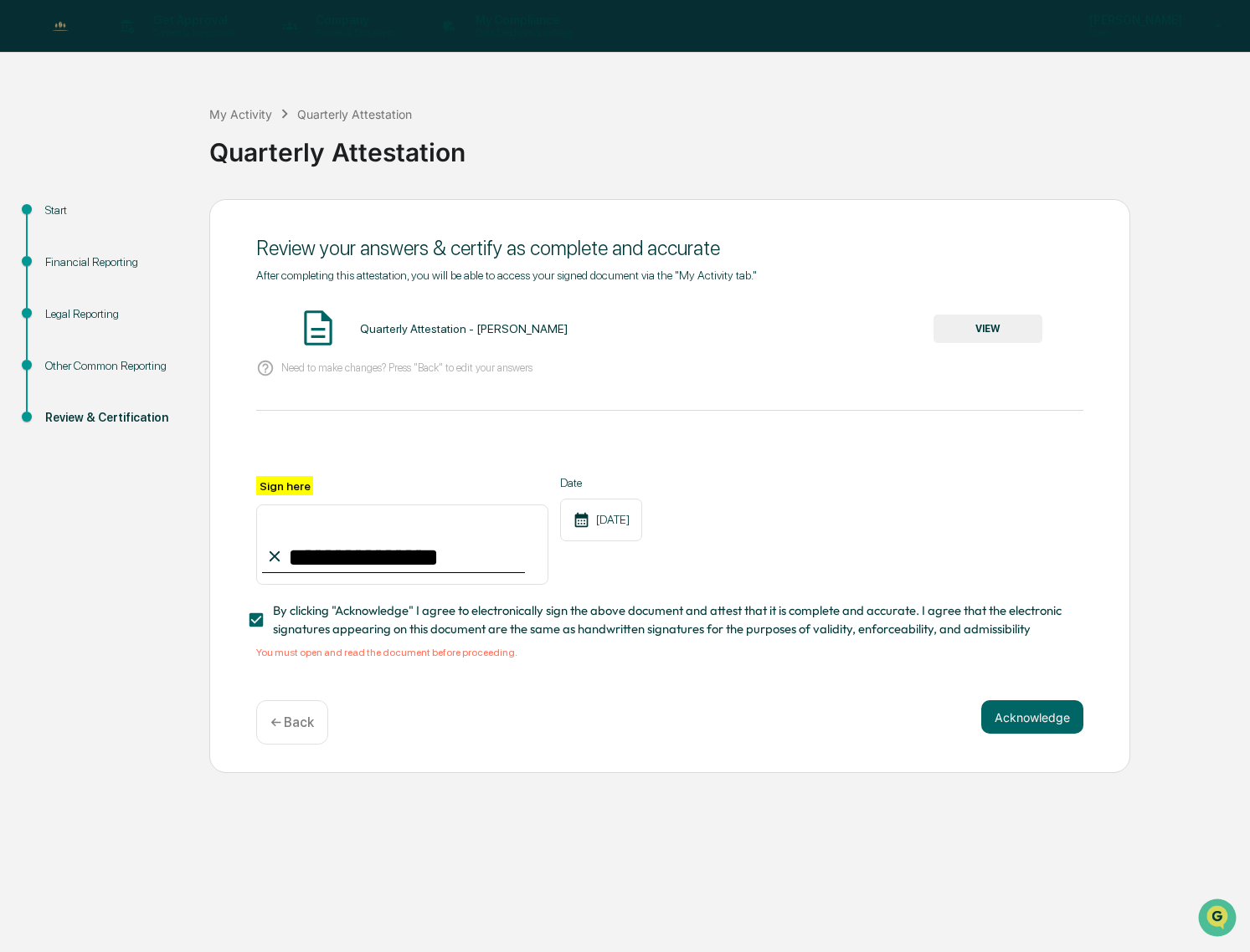
click at [989, 327] on button "VIEW" at bounding box center [987, 330] width 109 height 29
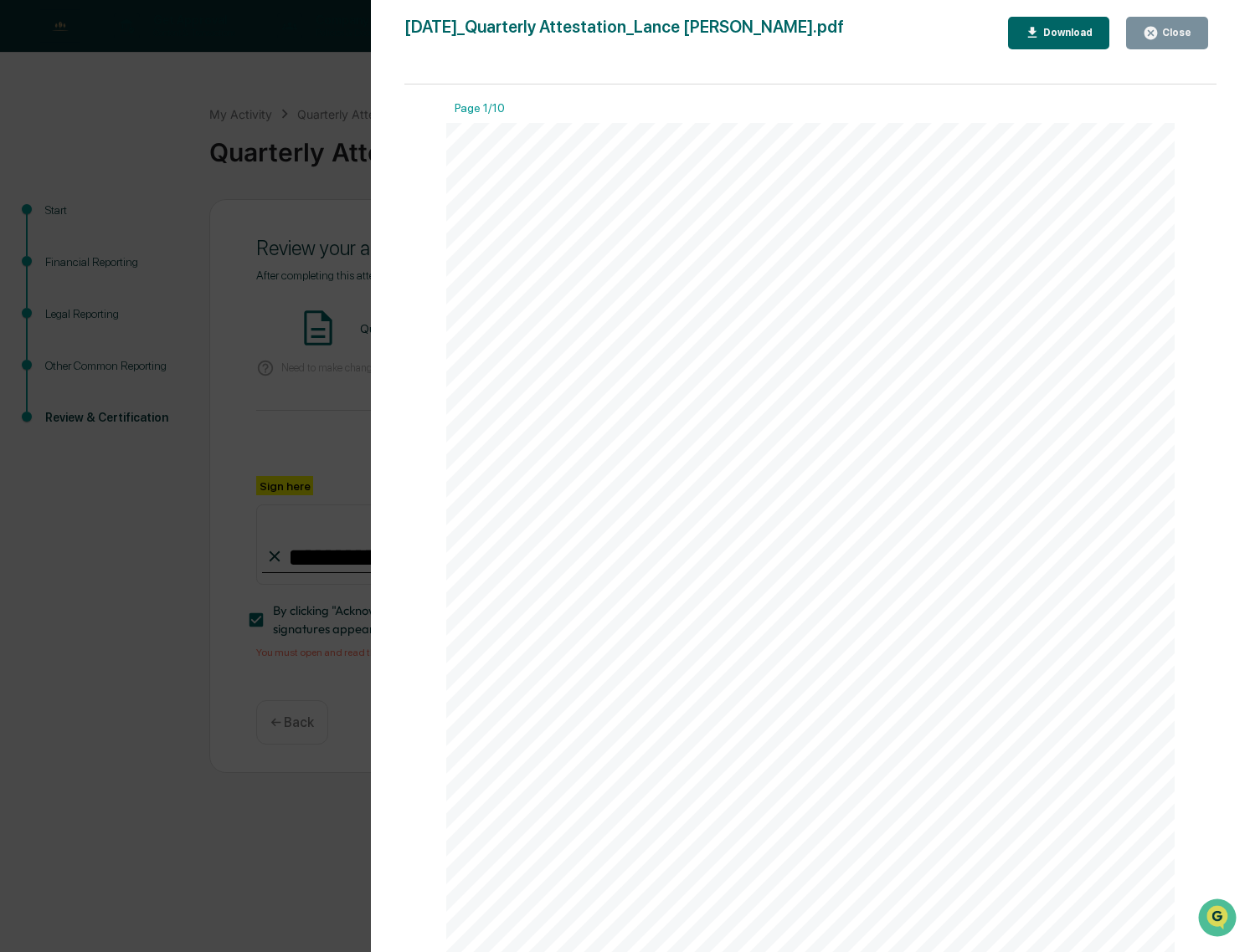
click at [1059, 30] on div "Download" at bounding box center [1066, 33] width 53 height 12
click at [94, 135] on div "Version History [DATE] 02:06 PM [PERSON_NAME] [DATE]_Quarterly Attestation_Lanc…" at bounding box center [625, 476] width 1250 height 952
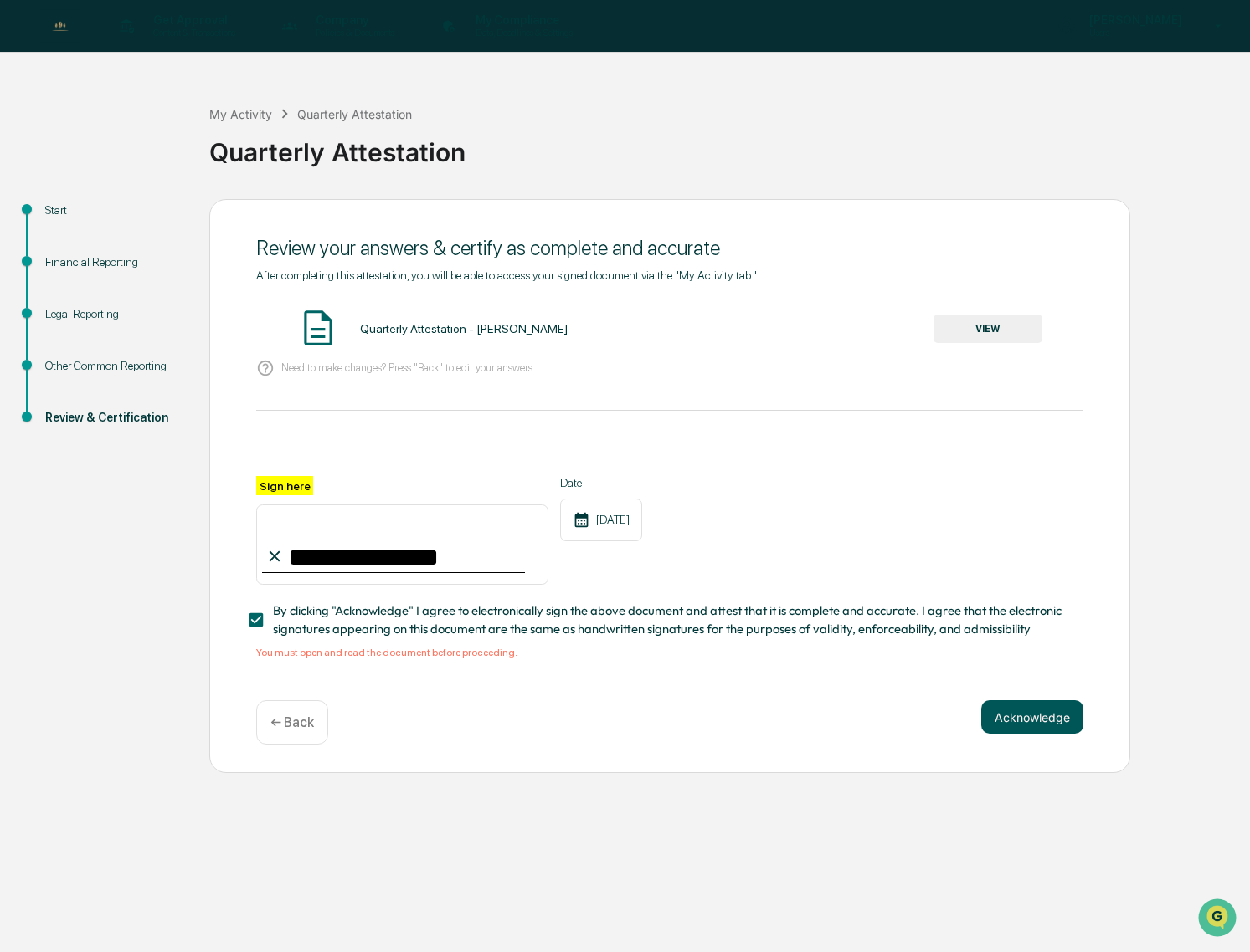
click at [1031, 719] on button "Acknowledge" at bounding box center [1032, 717] width 102 height 34
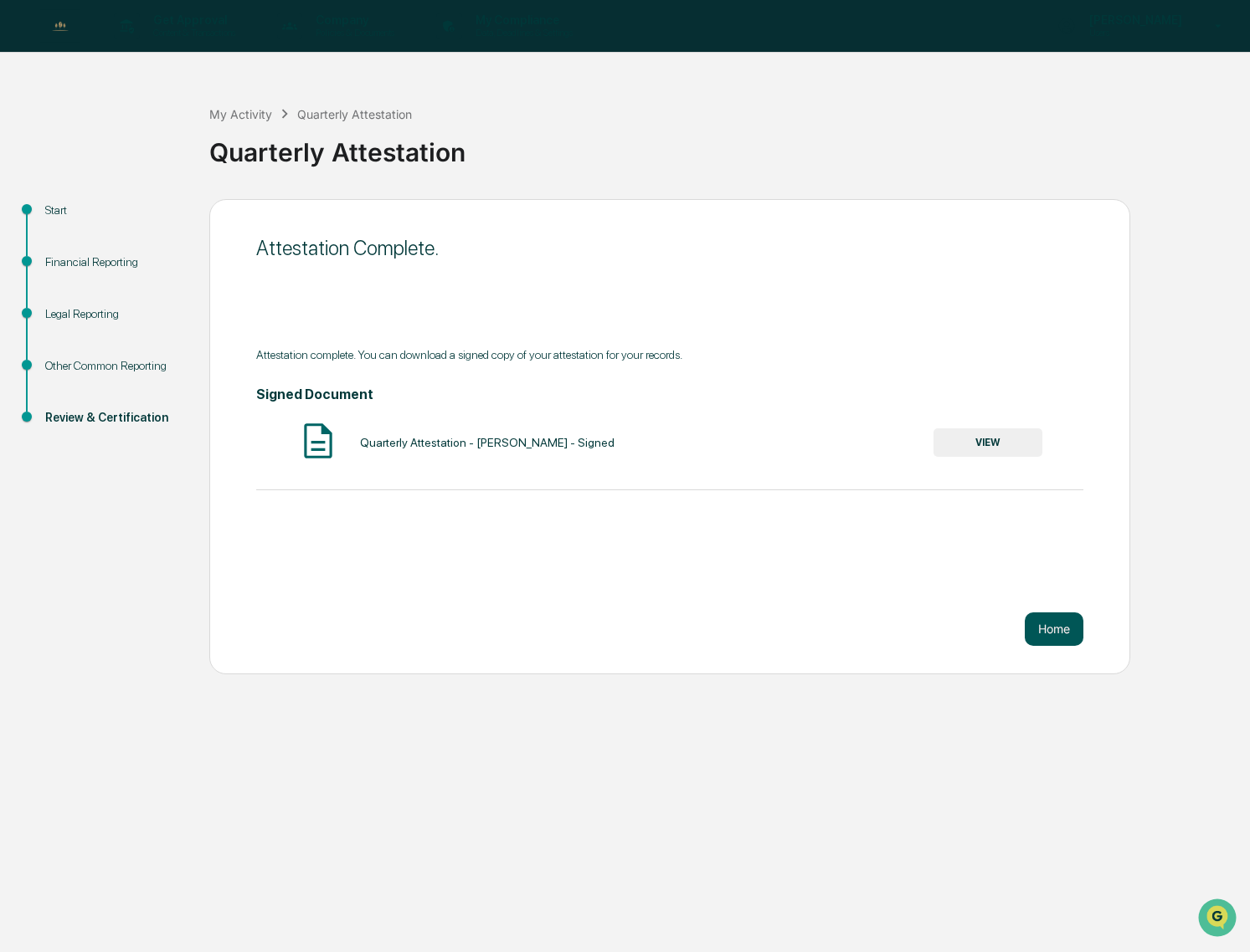
click at [1058, 626] on button "Home" at bounding box center [1053, 629] width 59 height 34
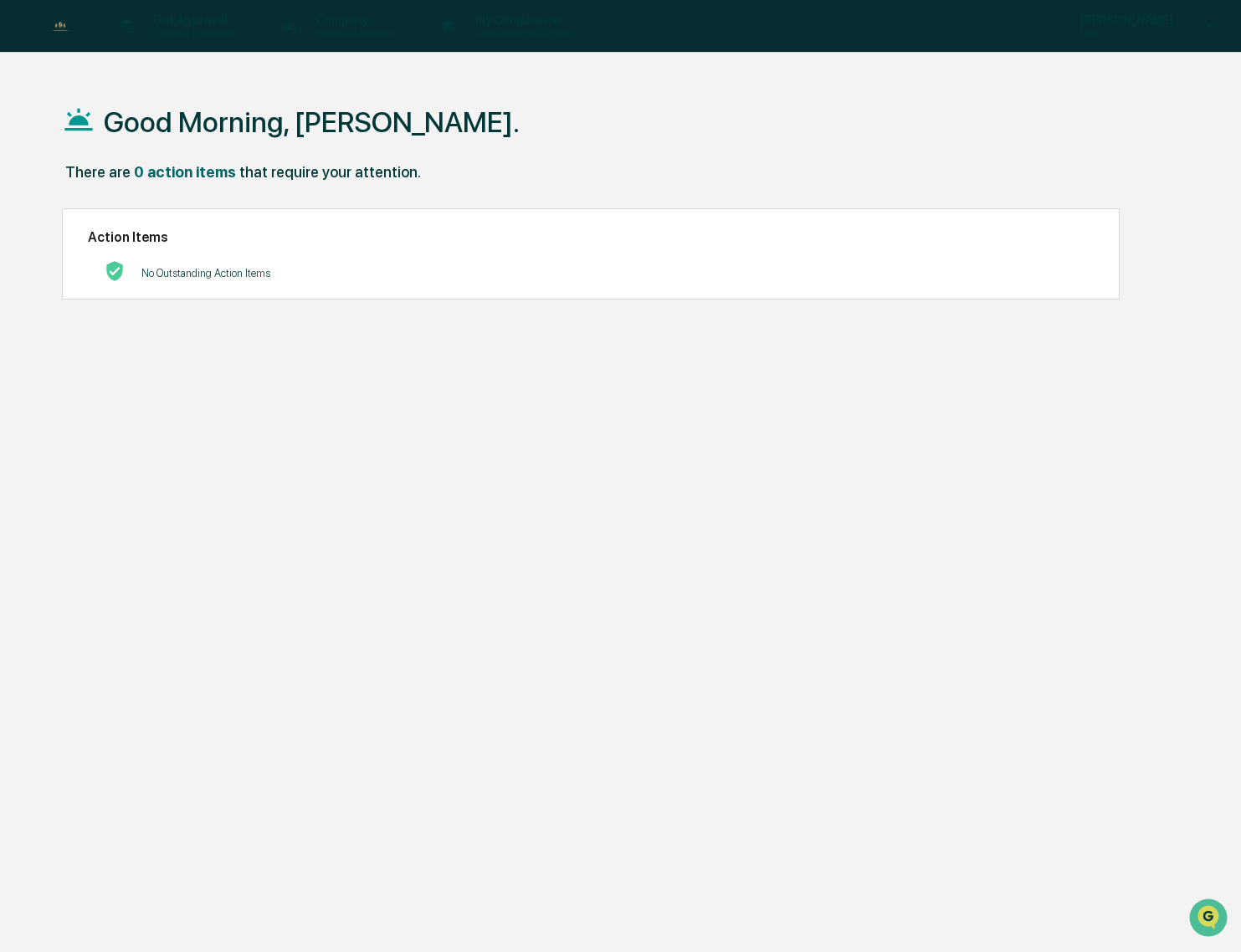
click at [754, 117] on div "Good Morning, [PERSON_NAME]." at bounding box center [620, 121] width 1117 height 84
